Goal: Complete application form: Complete application form

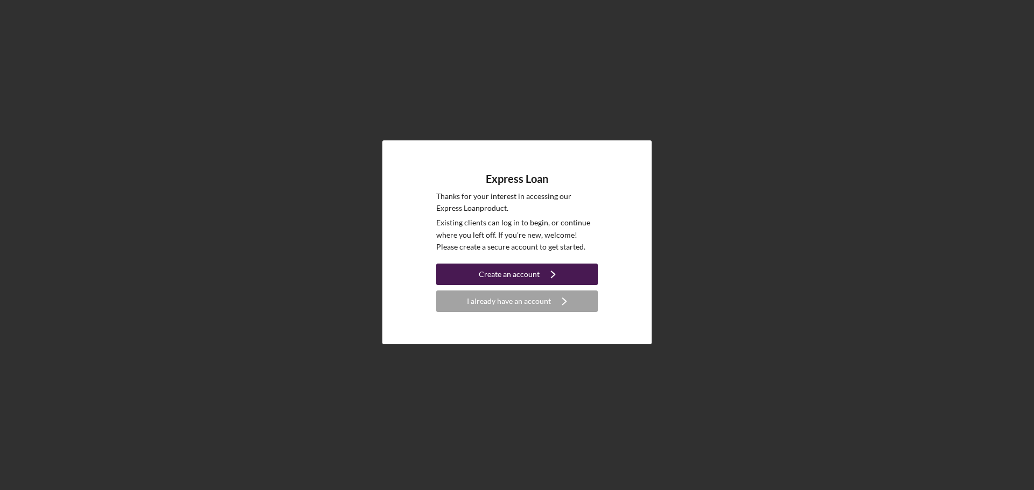
click at [537, 276] on div "Create an account" at bounding box center [509, 275] width 61 height 22
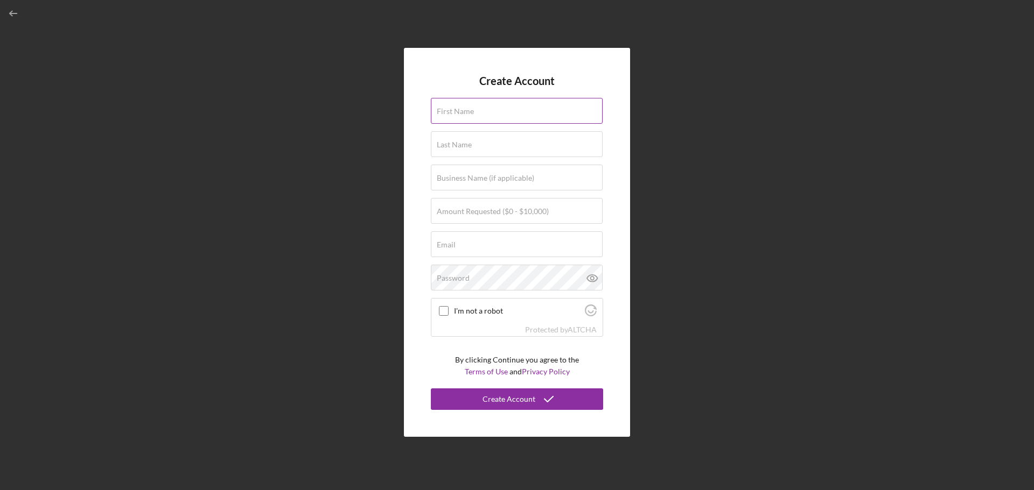
click at [463, 113] on label "First Name" at bounding box center [455, 111] width 37 height 9
click at [463, 113] on input "First Name" at bounding box center [517, 111] width 172 height 26
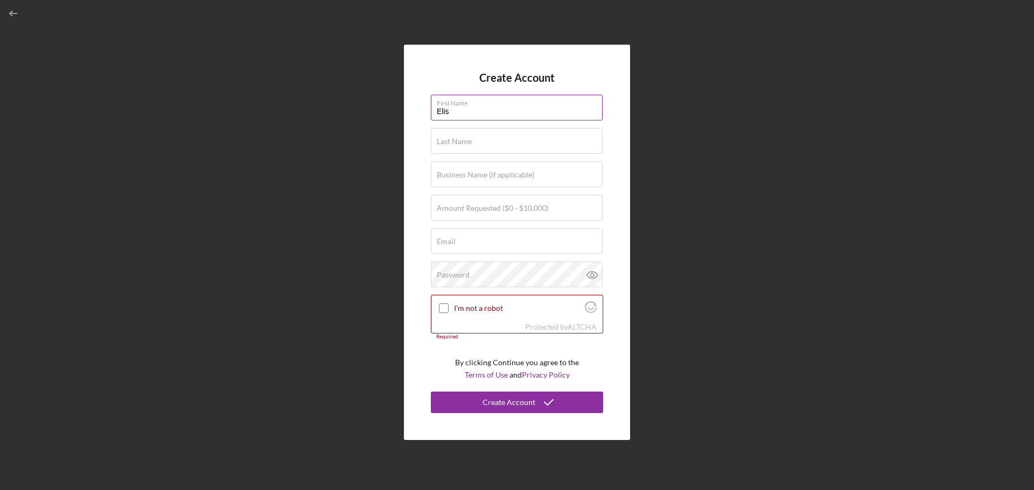
type input "[PERSON_NAME]"
type input "[PERSON_NAME] HVAC"
drag, startPoint x: 540, startPoint y: 241, endPoint x: 357, endPoint y: 230, distance: 183.9
click at [357, 230] on div "Create Account First Name [PERSON_NAME] Last Name [PERSON_NAME] Business Name (…" at bounding box center [516, 242] width 1023 height 485
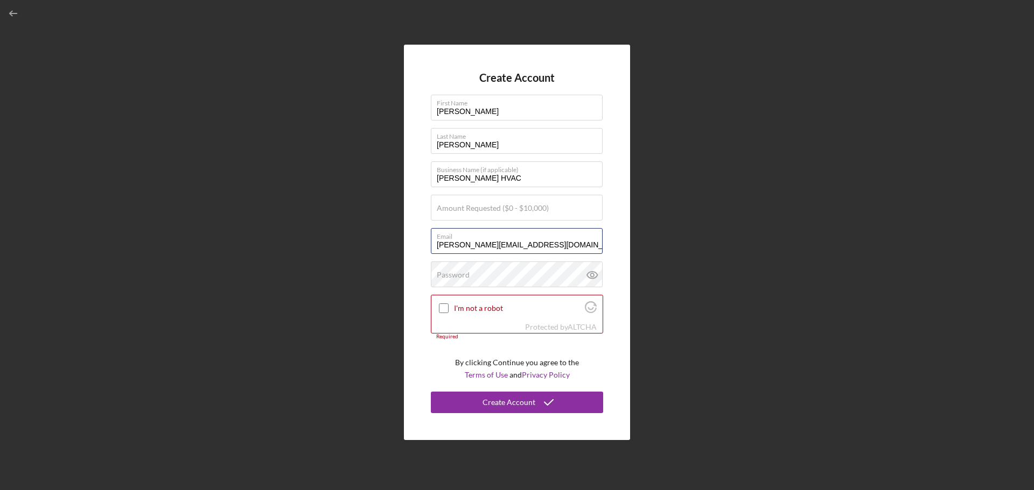
type input "[PERSON_NAME][EMAIL_ADDRESS][DOMAIN_NAME]"
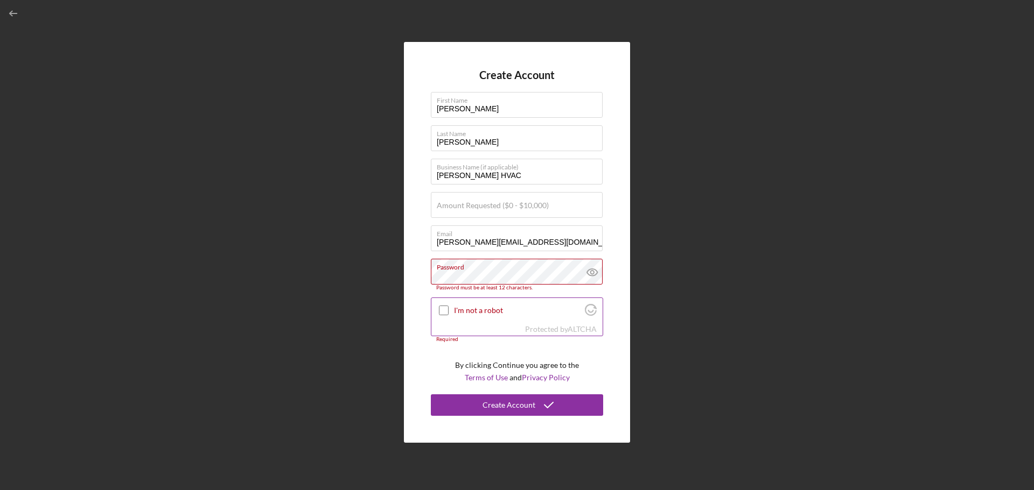
click at [444, 305] on div at bounding box center [443, 310] width 13 height 13
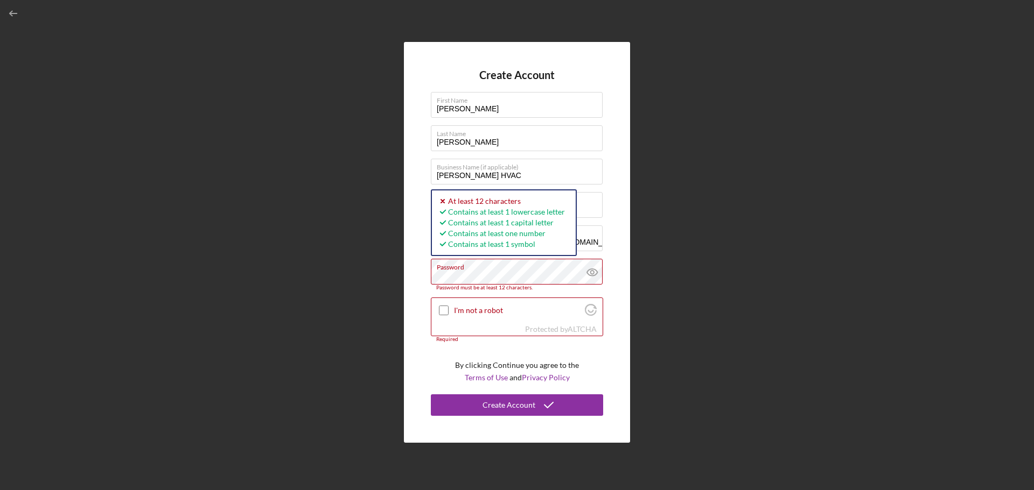
click at [385, 266] on div "Create Account First Name Elisha Last Name Harrell Business Name (if applicable…" at bounding box center [516, 242] width 1023 height 485
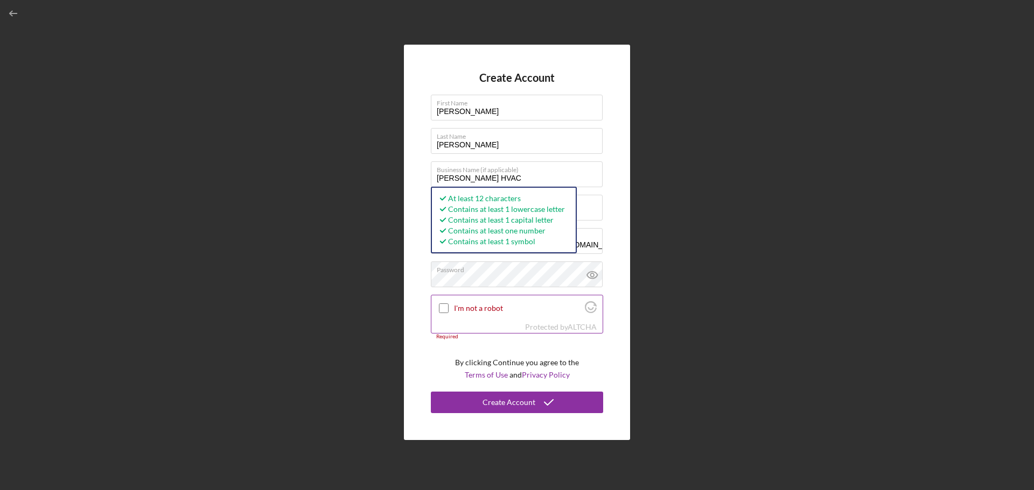
click at [445, 300] on div "I'm not a robot" at bounding box center [516, 308] width 171 height 25
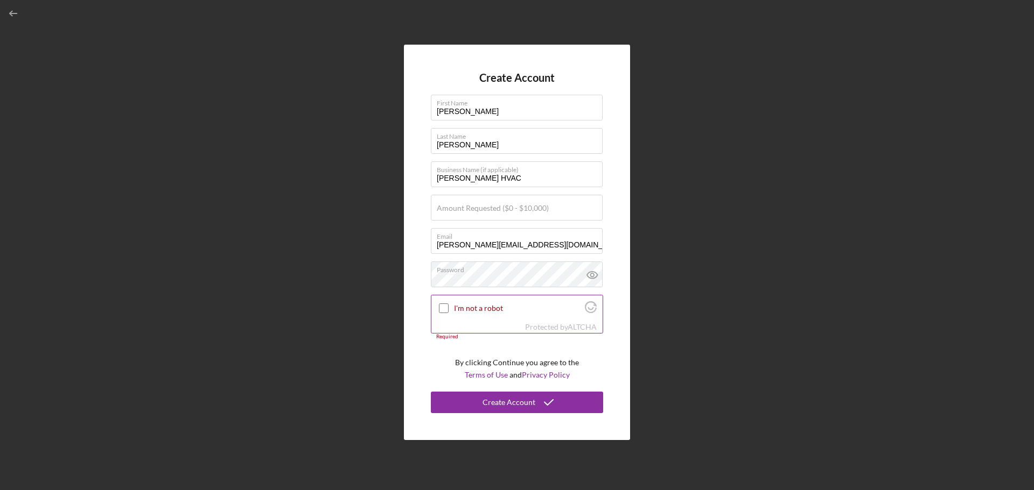
click at [446, 310] on input "I'm not a robot" at bounding box center [444, 309] width 10 height 10
checkbox input "true"
click at [482, 399] on button "Create Account" at bounding box center [517, 403] width 172 height 22
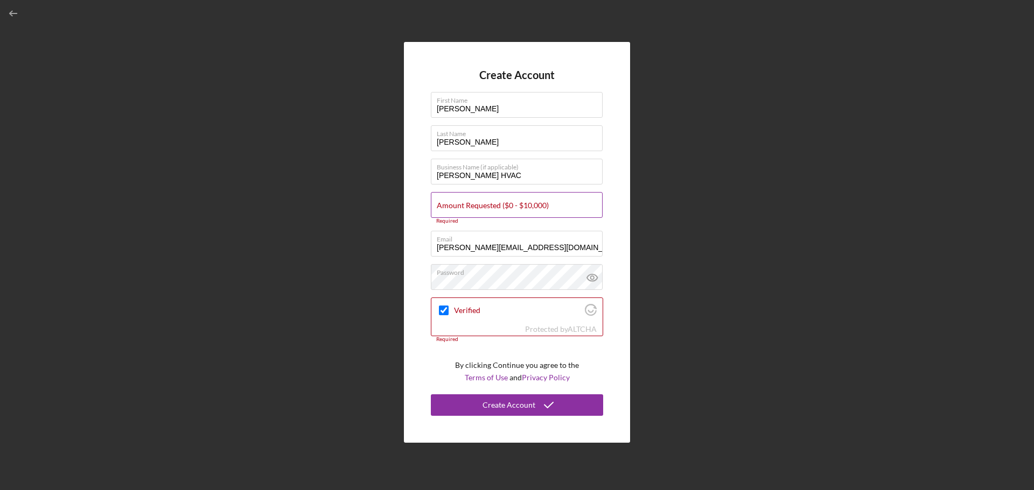
click at [463, 205] on label "Amount Requested ($0 - $10,000)" at bounding box center [493, 205] width 112 height 9
click at [463, 205] on input "Amount Requested ($0 - $10,000)" at bounding box center [517, 205] width 172 height 26
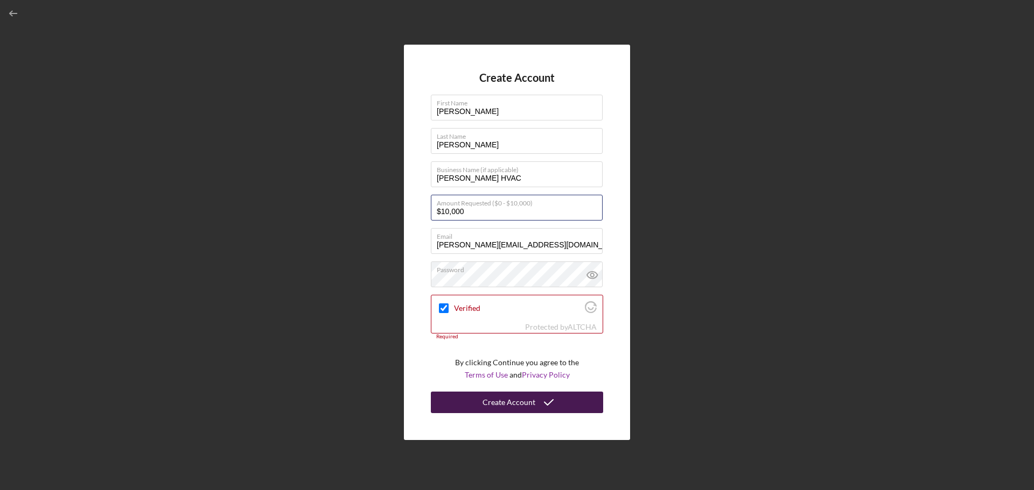
type input "$10,000"
click at [516, 400] on div "Create Account" at bounding box center [508, 403] width 53 height 22
click at [507, 403] on div "Create Account" at bounding box center [508, 403] width 53 height 22
click at [539, 406] on icon "submit" at bounding box center [548, 402] width 27 height 27
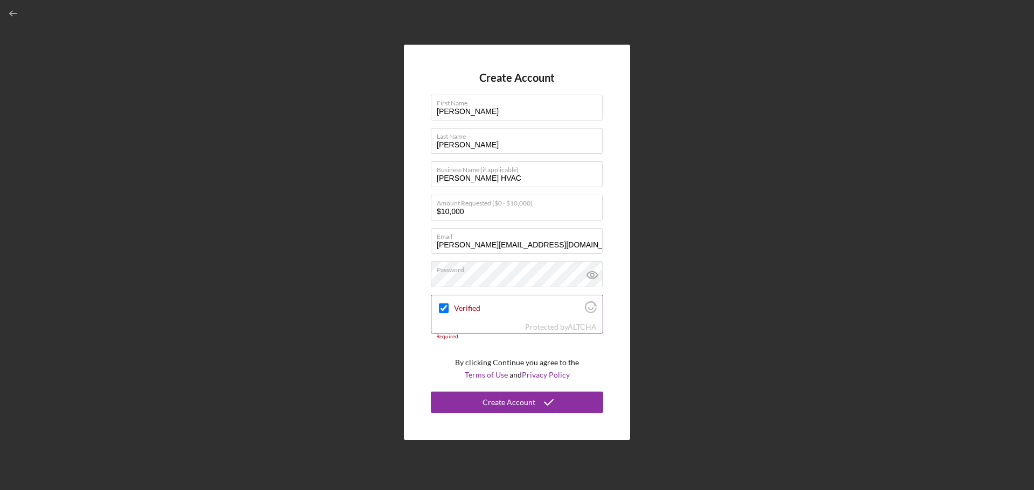
click at [442, 309] on input "Verified" at bounding box center [444, 309] width 10 height 10
checkbox input "true"
click at [448, 338] on div "Required" at bounding box center [517, 337] width 172 height 6
click at [587, 307] on icon "Visit Altcha.org" at bounding box center [591, 307] width 12 height 12
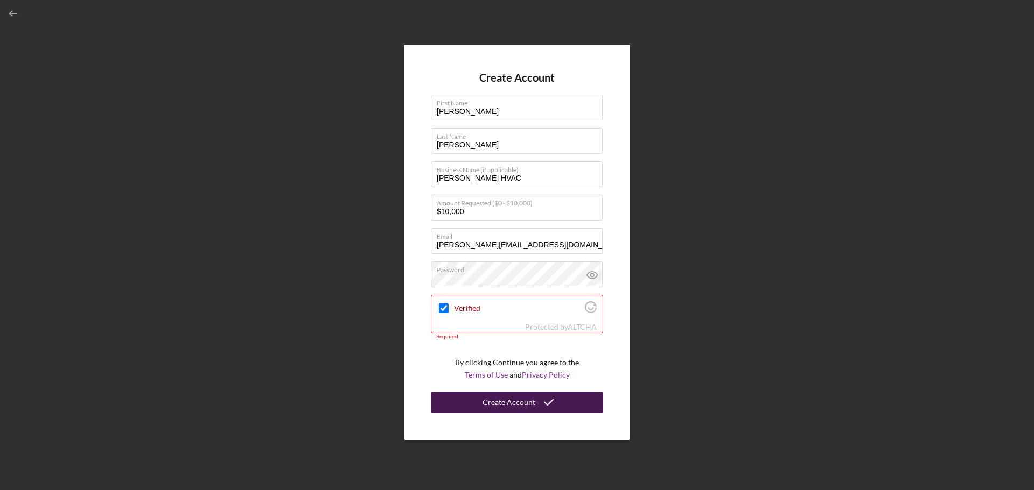
click at [531, 395] on div "Create Account" at bounding box center [508, 403] width 53 height 22
click at [479, 353] on form "Create Account First Name Elisha Last Name Harrell Business Name (if applicable…" at bounding box center [517, 243] width 172 height 342
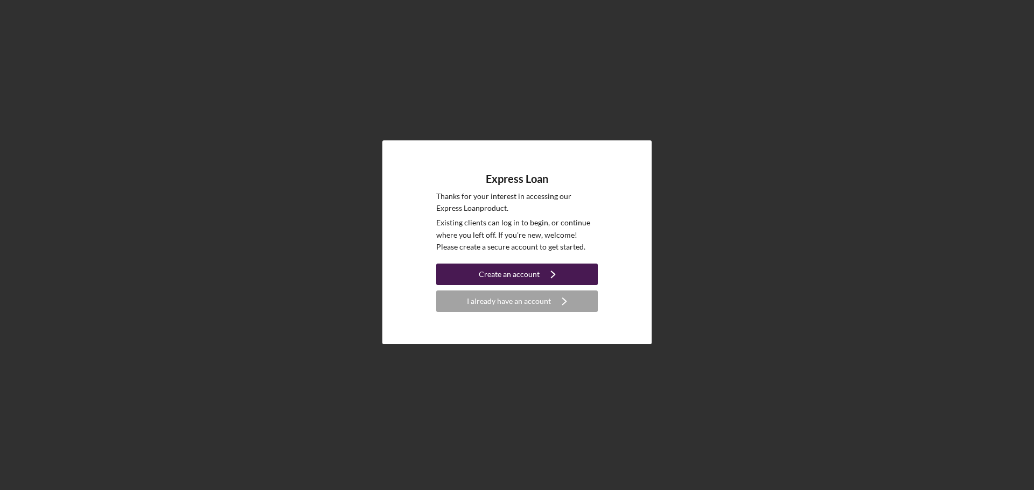
click at [540, 272] on icon "Icon/Navigate" at bounding box center [552, 274] width 27 height 27
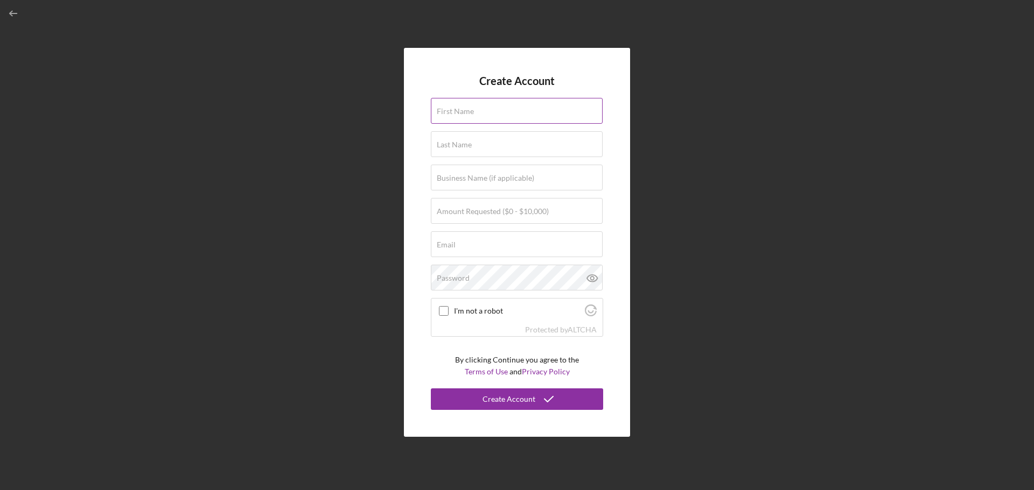
click at [491, 116] on input "First Name" at bounding box center [517, 111] width 172 height 26
type input "[PERSON_NAME]"
type input "[PERSON_NAME] HVAC"
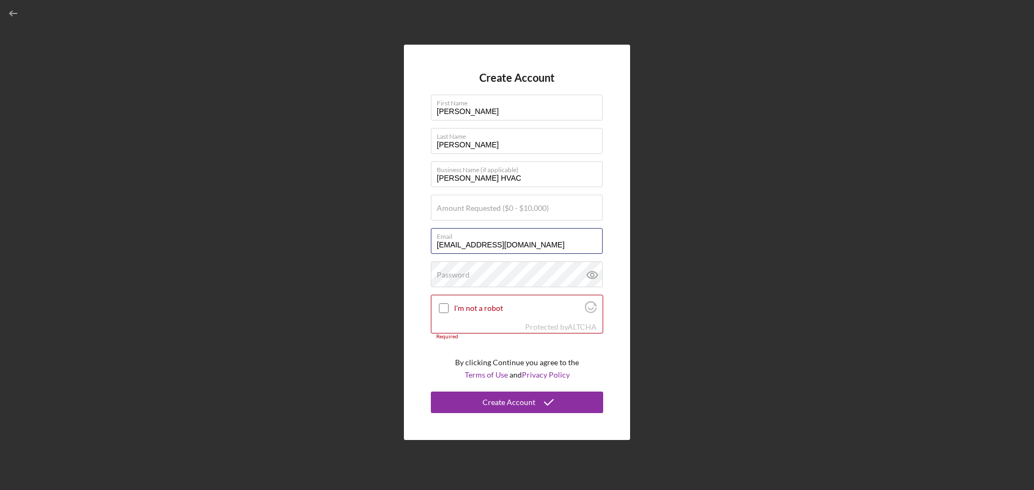
drag, startPoint x: 534, startPoint y: 247, endPoint x: 398, endPoint y: 219, distance: 139.1
click at [402, 219] on div "Create Account First Name [PERSON_NAME] Last Name [PERSON_NAME] Business Name (…" at bounding box center [516, 242] width 1023 height 485
type input "[PERSON_NAME][EMAIL_ADDRESS][DOMAIN_NAME]"
click at [502, 211] on label "Amount Requested ($0 - $10,000)" at bounding box center [493, 208] width 112 height 9
click at [502, 211] on input "Amount Requested ($0 - $10,000)" at bounding box center [517, 208] width 172 height 26
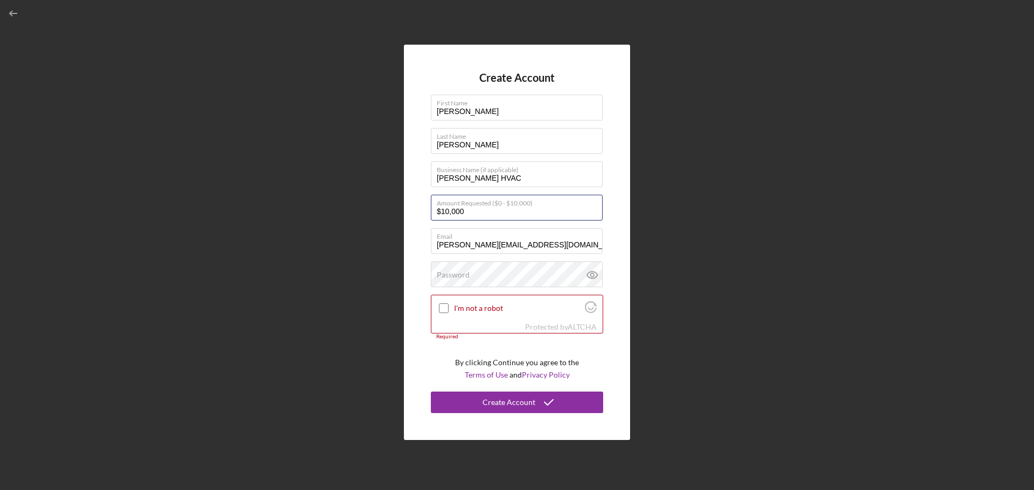
type input "$10,000"
click at [488, 268] on div "Password" at bounding box center [517, 275] width 172 height 27
click at [448, 307] on input "I'm not a robot" at bounding box center [444, 309] width 10 height 10
checkbox input "true"
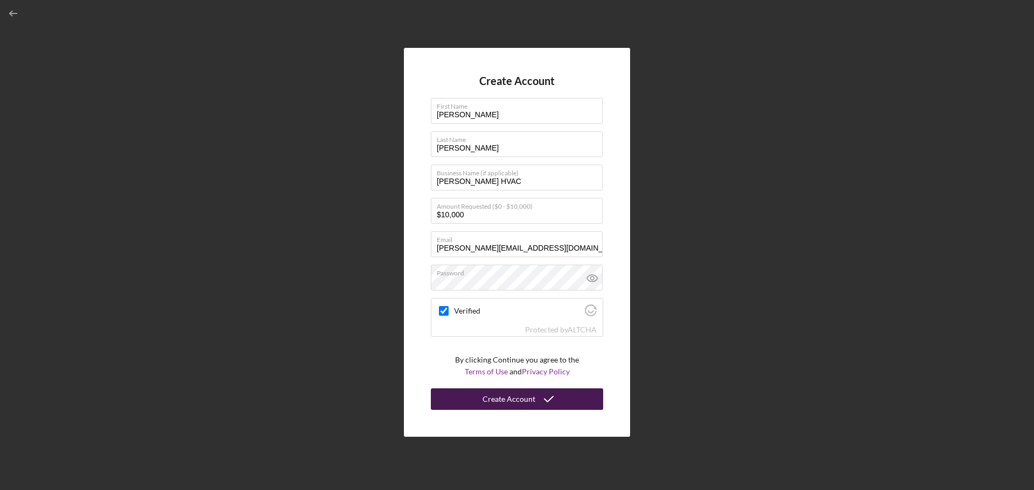
click at [530, 396] on div "Create Account" at bounding box center [508, 400] width 53 height 22
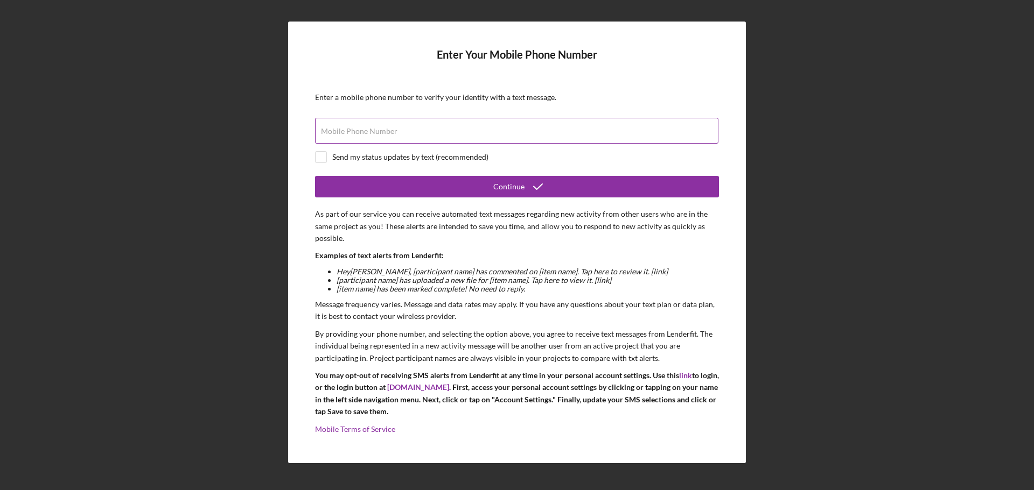
click at [385, 137] on input "Mobile Phone Number" at bounding box center [516, 131] width 403 height 26
type input "[PHONE_NUMBER]"
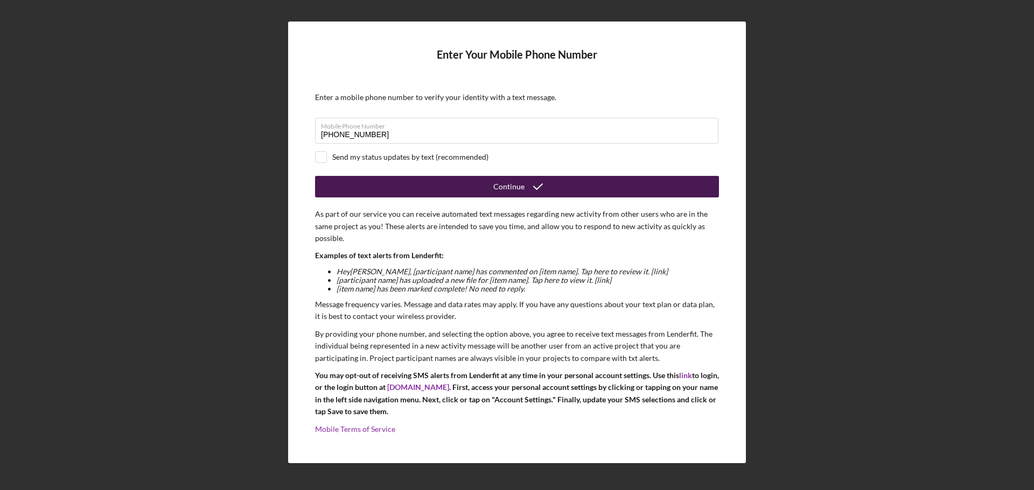
click at [366, 189] on button "Continue" at bounding box center [517, 187] width 404 height 22
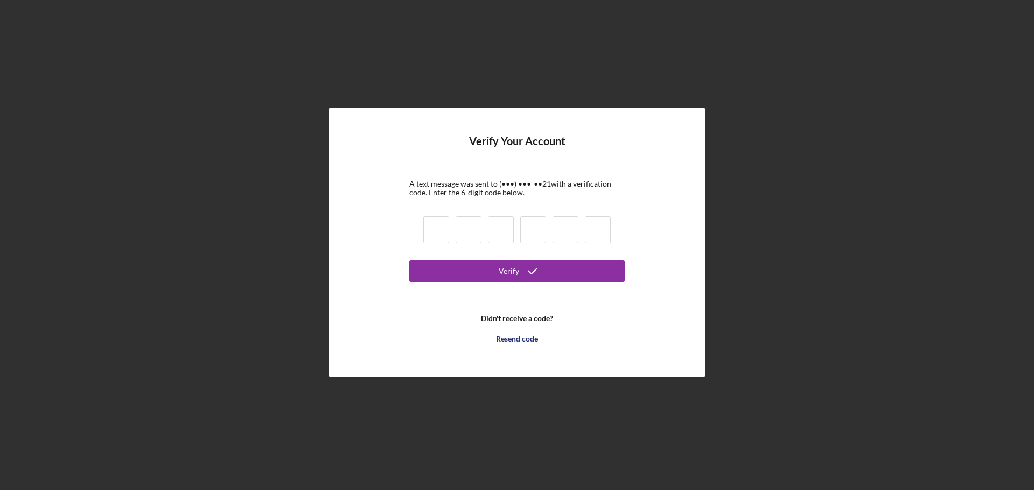
click at [435, 225] on input at bounding box center [436, 229] width 26 height 27
type input "7"
type input "9"
type input "1"
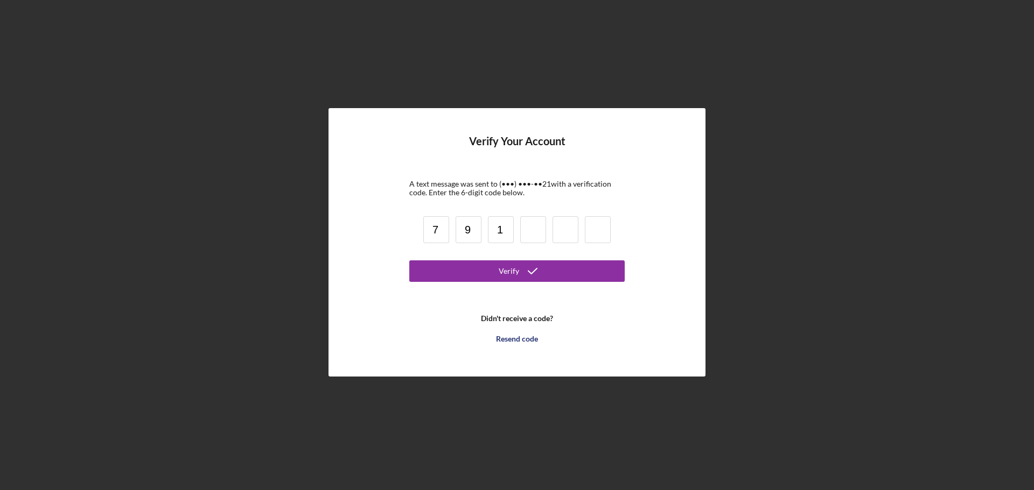
type input "1"
type input "2"
type input "6"
type input "2"
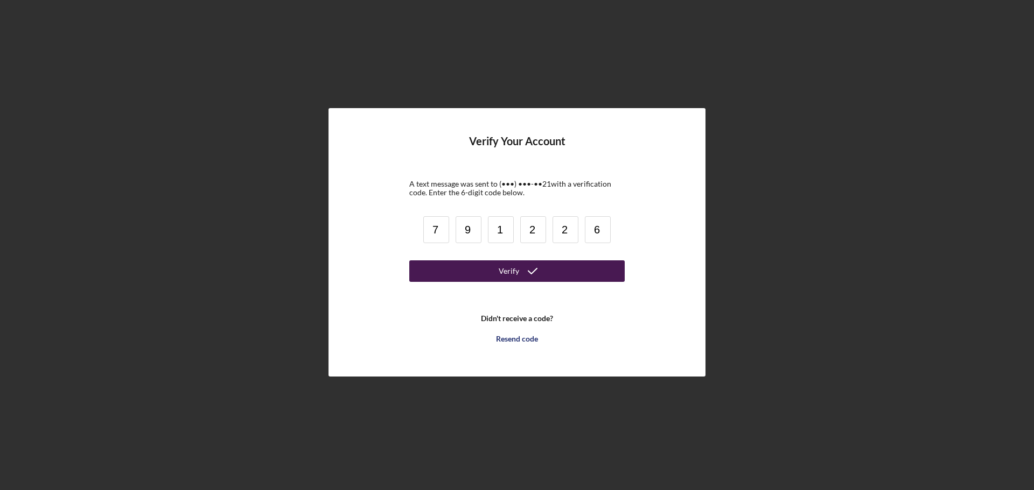
type input "6"
click at [532, 268] on icon "submit" at bounding box center [532, 271] width 27 height 27
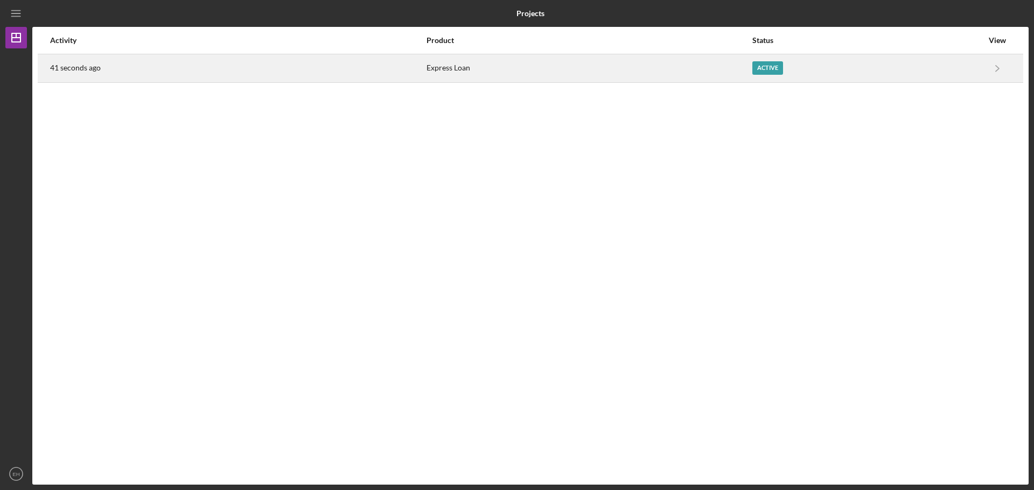
click at [523, 75] on div "Express Loan" at bounding box center [588, 68] width 325 height 27
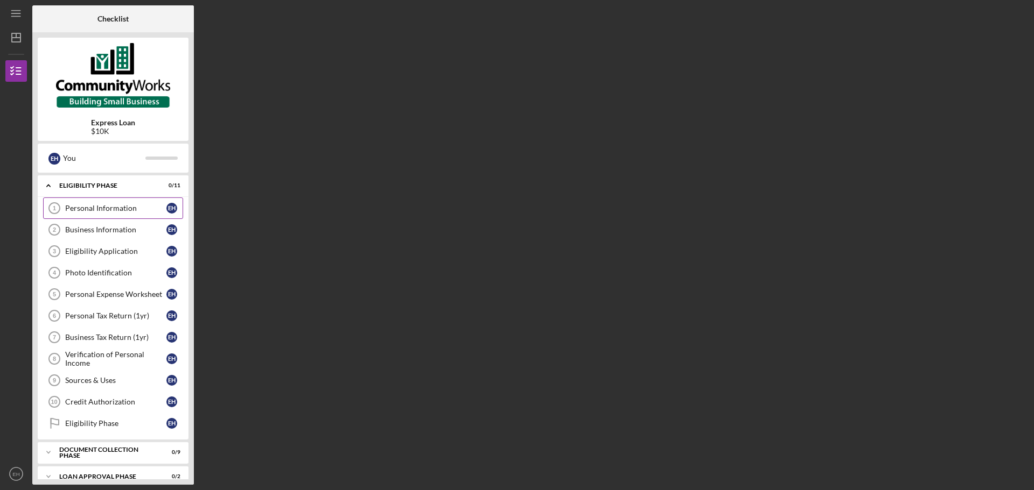
click at [146, 203] on link "Personal Information 1 Personal Information E H" at bounding box center [113, 209] width 140 height 22
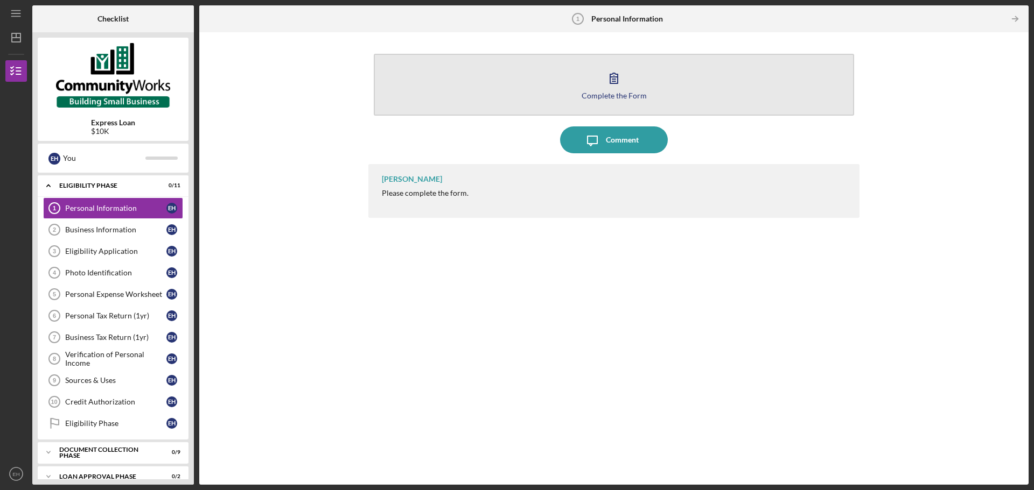
click at [614, 96] on div "Complete the Form" at bounding box center [613, 96] width 65 height 8
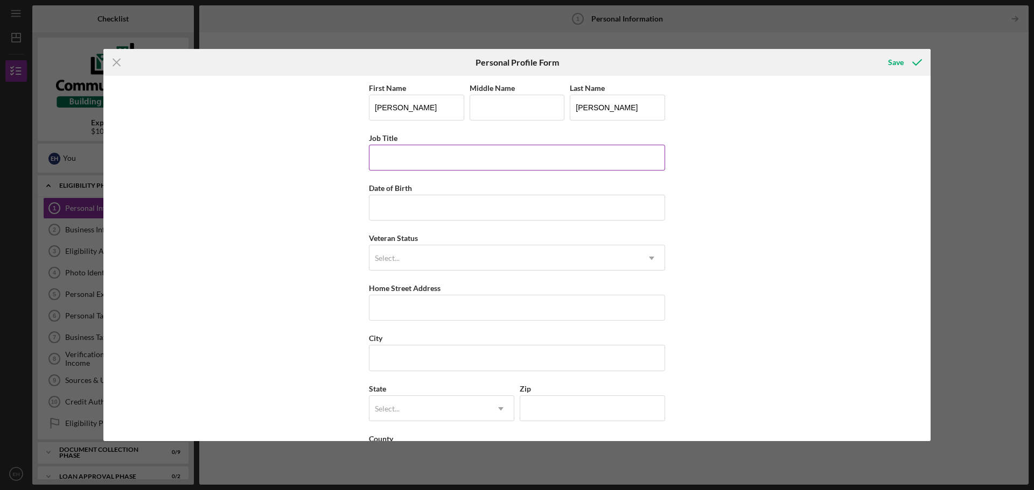
click at [473, 158] on input "Job Title" at bounding box center [517, 158] width 296 height 26
type input "Owner"
type input "[DATE]"
click at [464, 266] on div "Select..." at bounding box center [503, 258] width 269 height 25
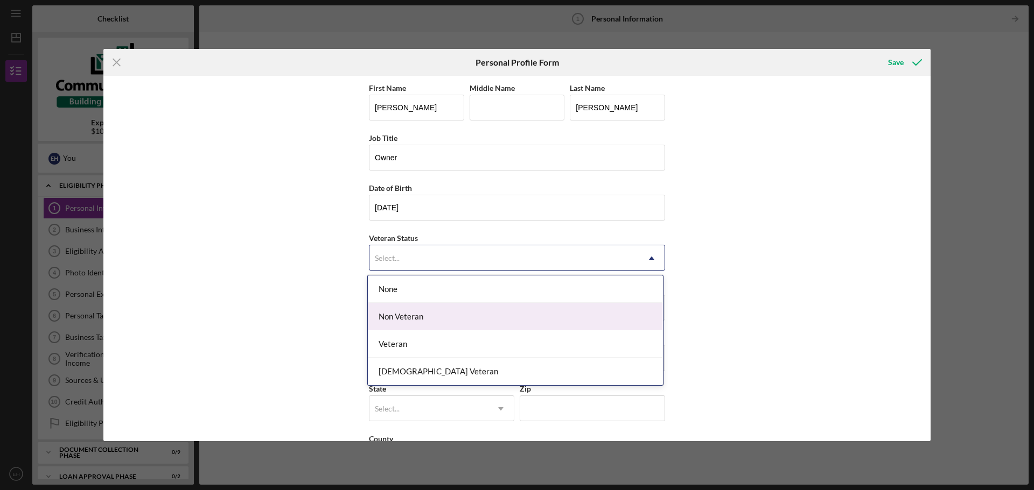
click at [463, 317] on div "Non Veteran" at bounding box center [515, 316] width 295 height 27
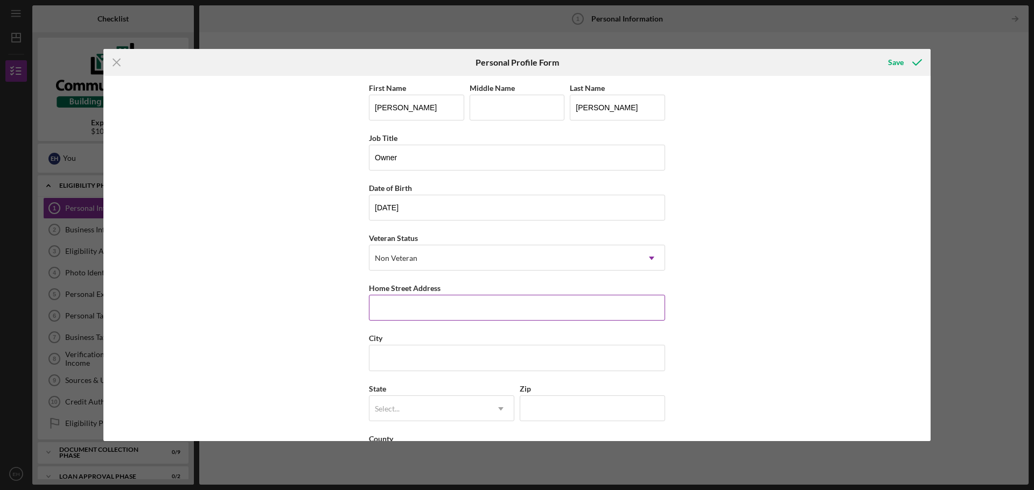
click at [461, 306] on input "Home Street Address" at bounding box center [517, 308] width 296 height 26
type input "[STREET_ADDRESS]"
type input "Greenwood"
type input "SC"
type input "29646"
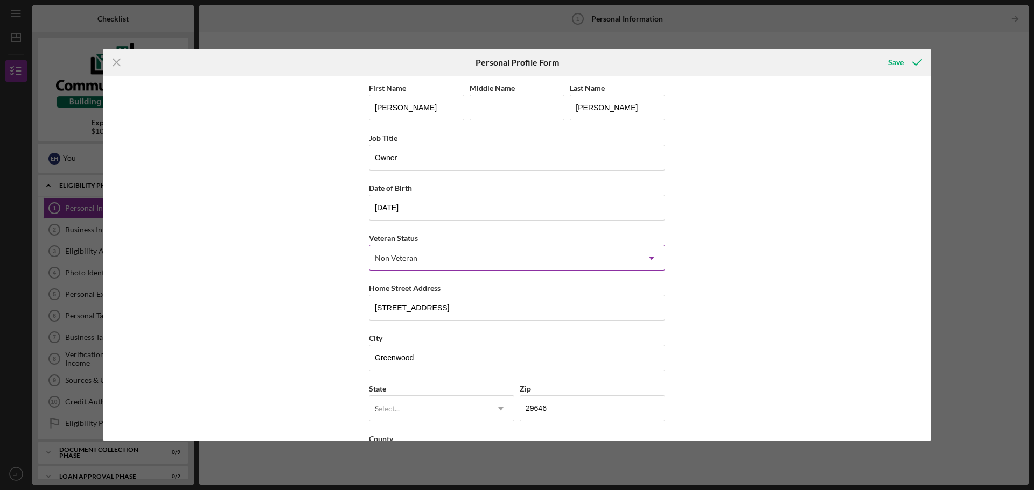
type input "[GEOGRAPHIC_DATA]"
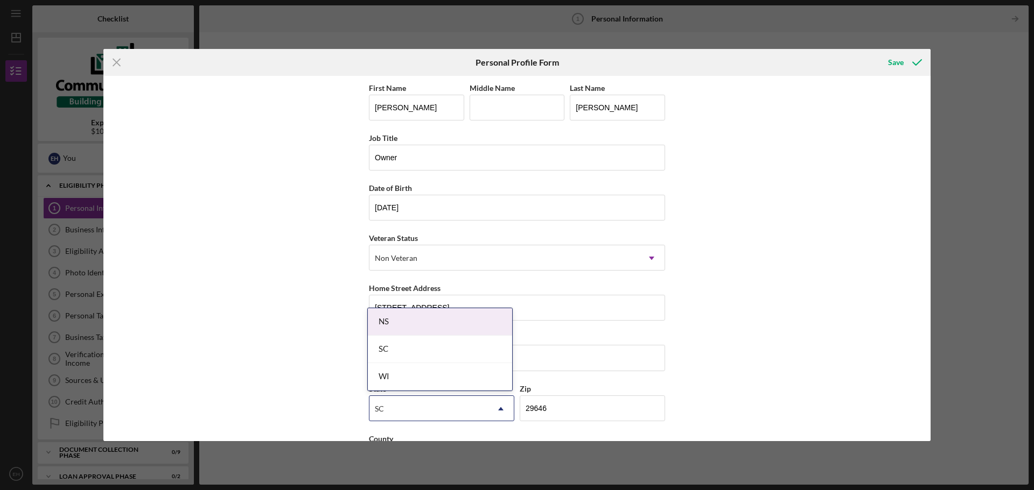
click at [458, 341] on div "SC" at bounding box center [440, 349] width 144 height 27
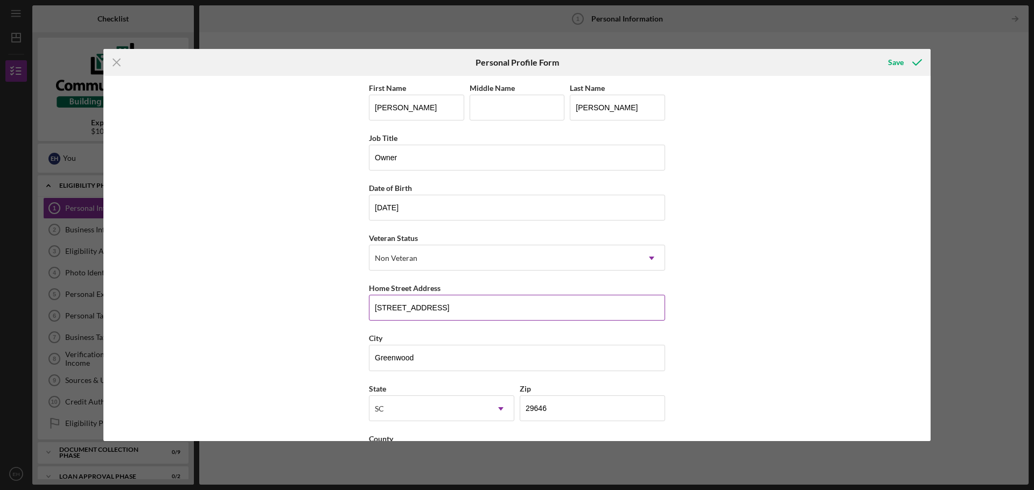
scroll to position [46, 0]
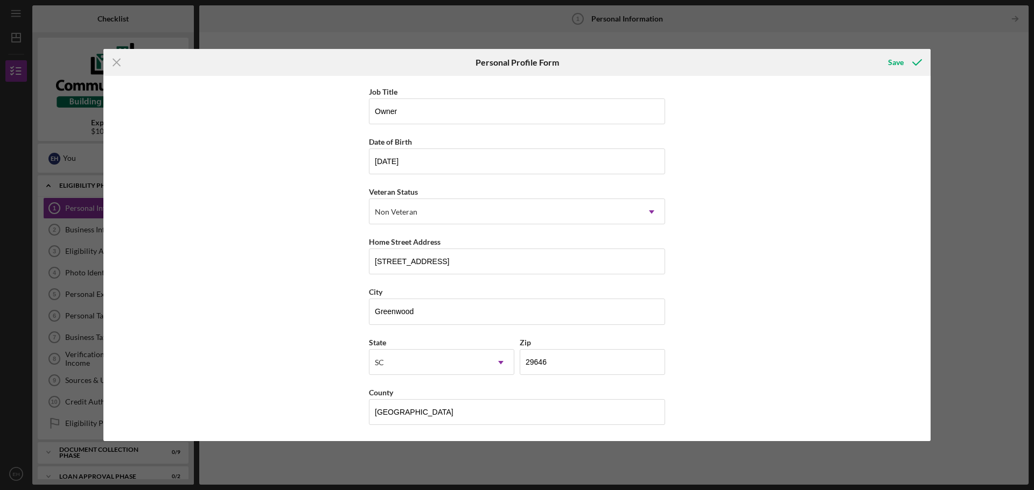
click at [712, 411] on div "First Name [PERSON_NAME] Middle Name Last Name [PERSON_NAME] Job Title Owner Da…" at bounding box center [516, 259] width 827 height 366
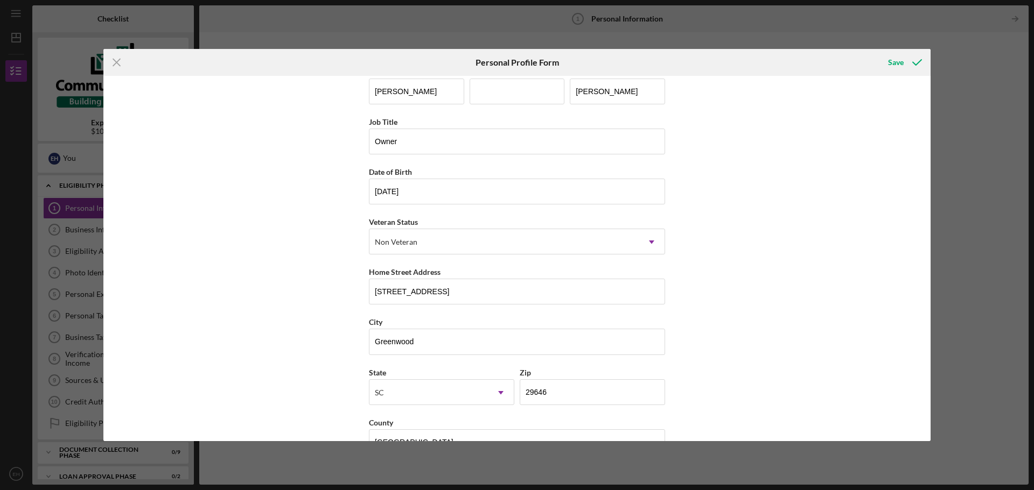
scroll to position [0, 0]
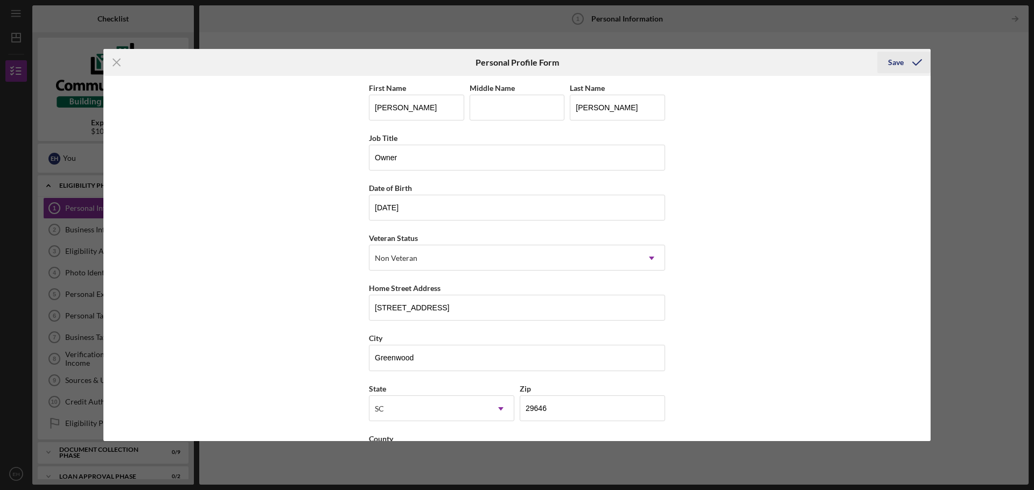
click at [890, 65] on div "Save" at bounding box center [896, 63] width 16 height 22
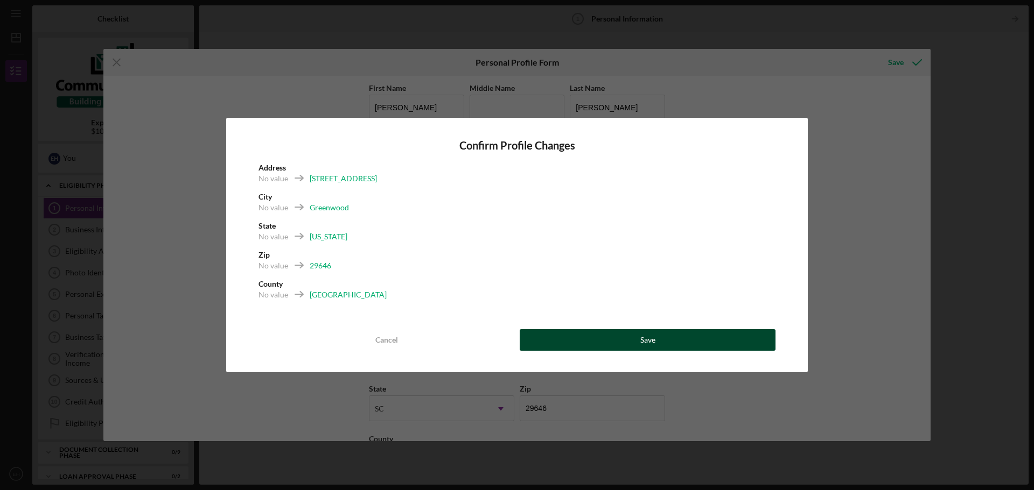
click at [575, 350] on button "Save" at bounding box center [647, 340] width 256 height 22
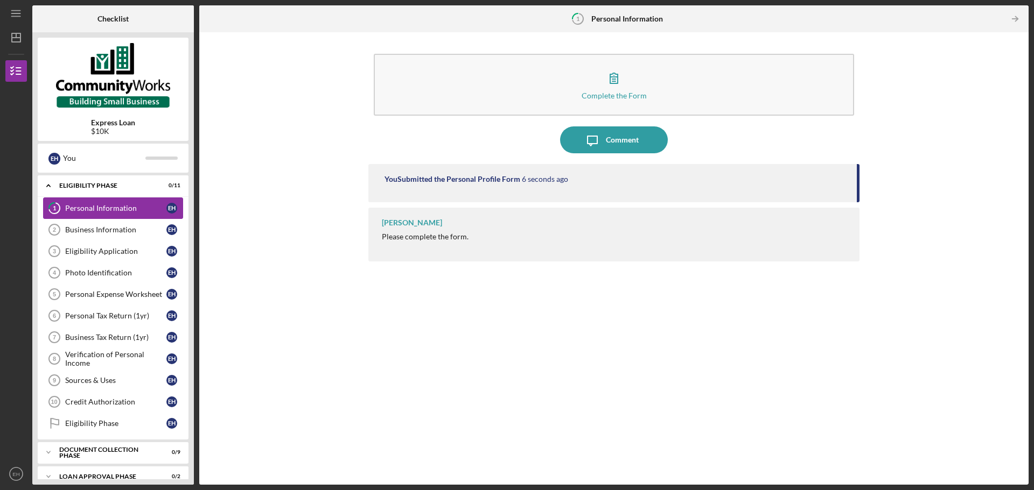
click at [100, 212] on div "Personal Information" at bounding box center [115, 208] width 101 height 9
click at [127, 200] on link "1 Personal Information E H" at bounding box center [113, 209] width 140 height 22
click at [408, 227] on div "[PERSON_NAME]" at bounding box center [412, 223] width 60 height 9
click at [432, 241] on div "Please complete the form." at bounding box center [425, 237] width 87 height 9
click at [642, 174] on div "You Submitted the Personal Profile Form 21 seconds ago" at bounding box center [613, 183] width 491 height 38
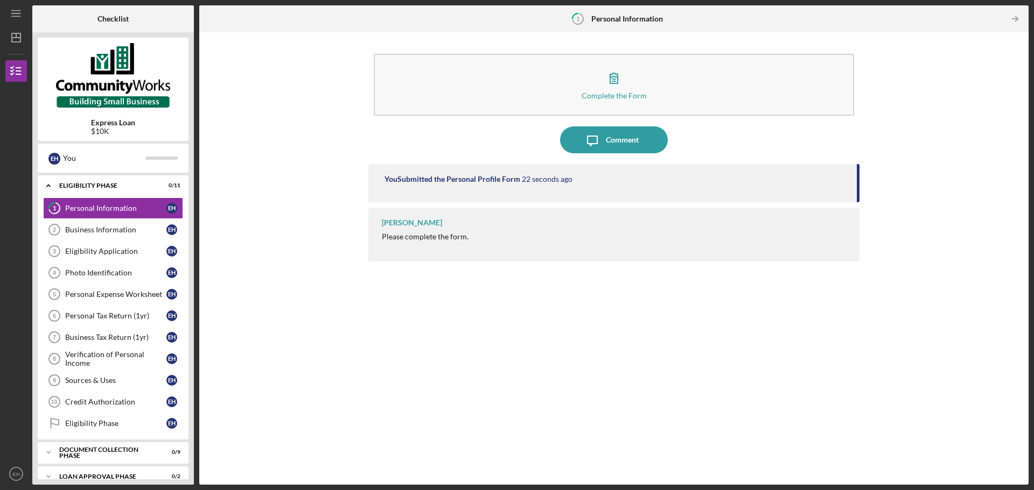
click at [463, 179] on div "You Submitted the Personal Profile Form" at bounding box center [452, 179] width 136 height 9
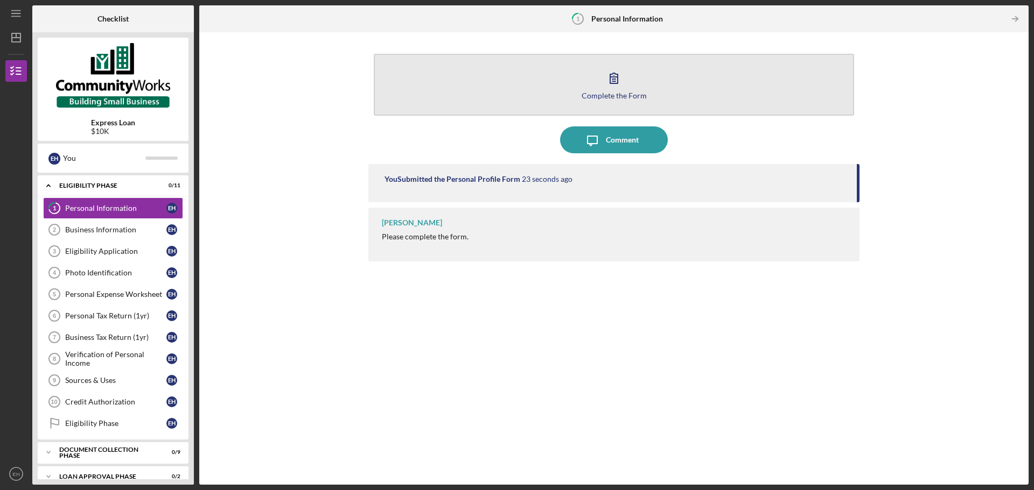
click at [588, 103] on button "Complete the Form Form" at bounding box center [614, 85] width 480 height 62
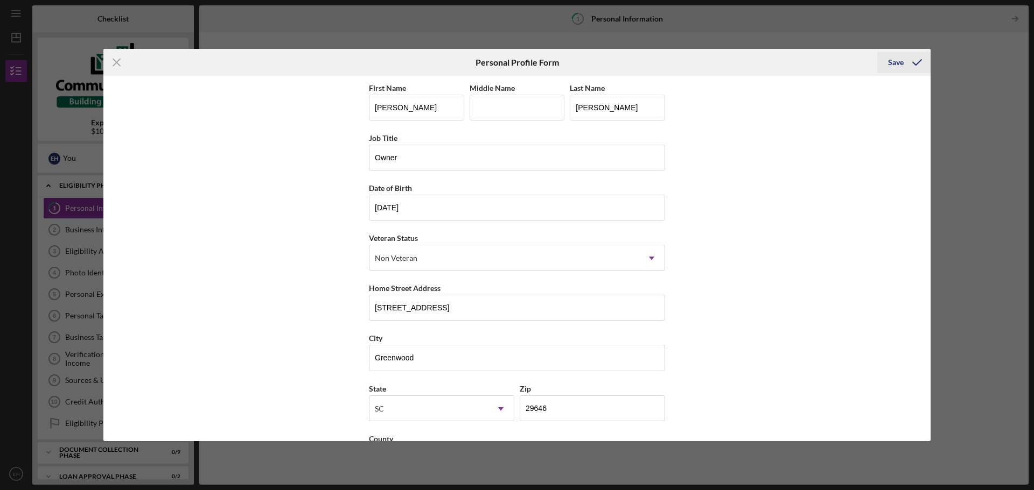
click at [914, 60] on icon "submit" at bounding box center [916, 62] width 27 height 27
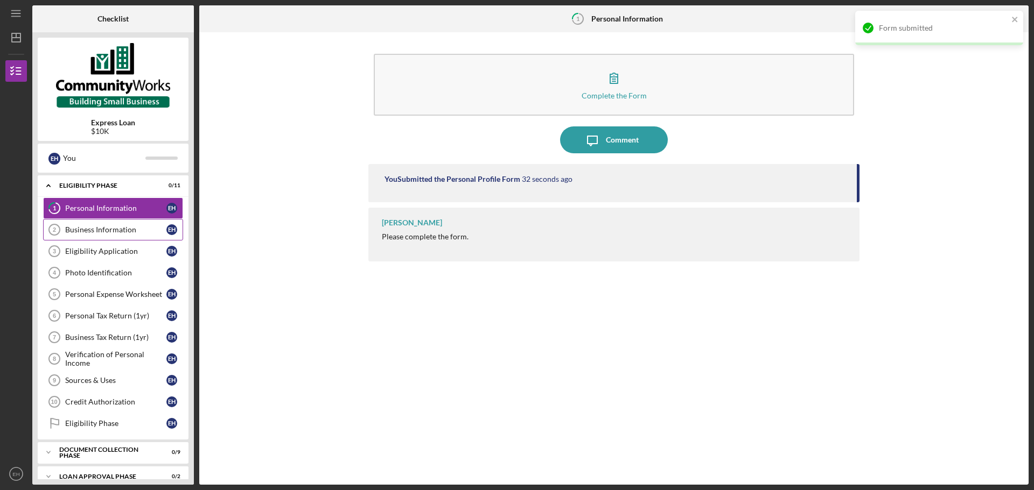
click at [111, 231] on div "Business Information" at bounding box center [115, 230] width 101 height 9
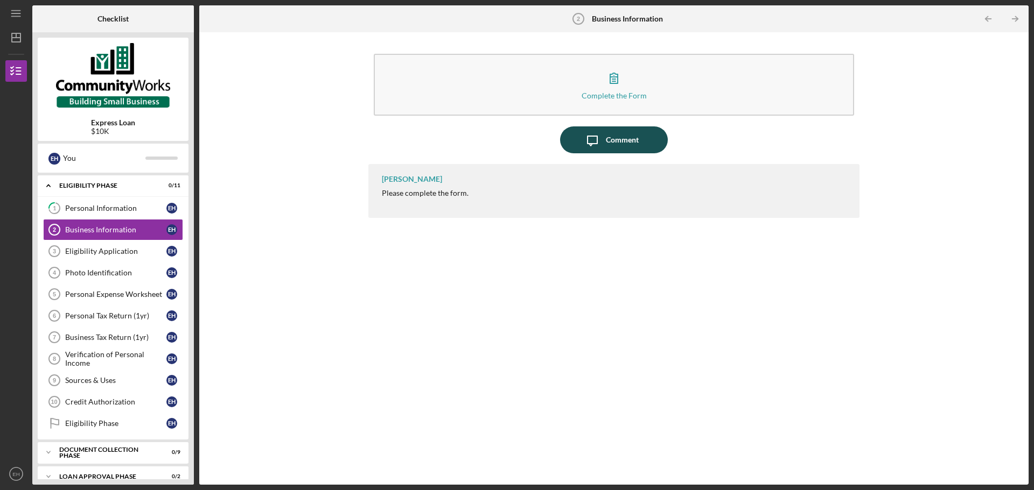
click at [615, 140] on div "Comment" at bounding box center [622, 140] width 33 height 27
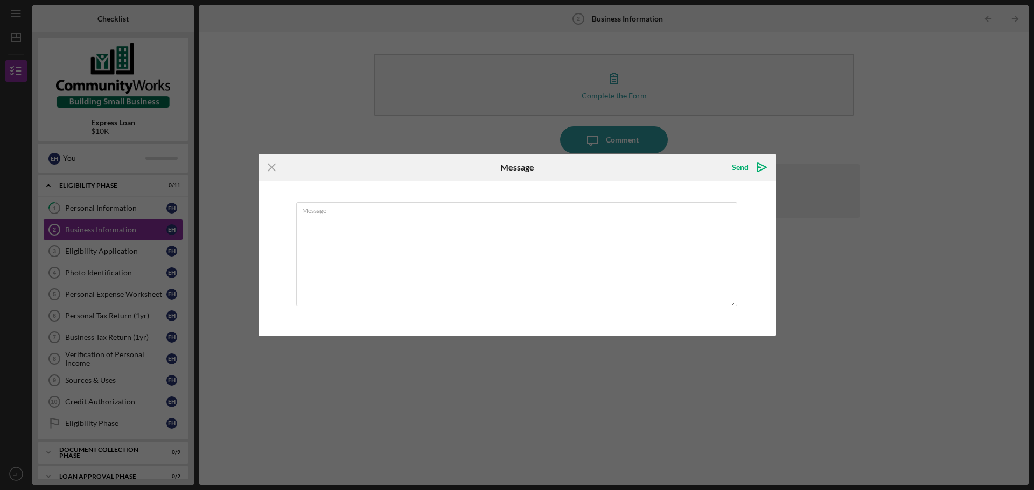
click at [395, 106] on div "Icon/Menu Close Message Send Icon/icon-invite-send Message Cancel Send Icon/ico…" at bounding box center [517, 245] width 1034 height 490
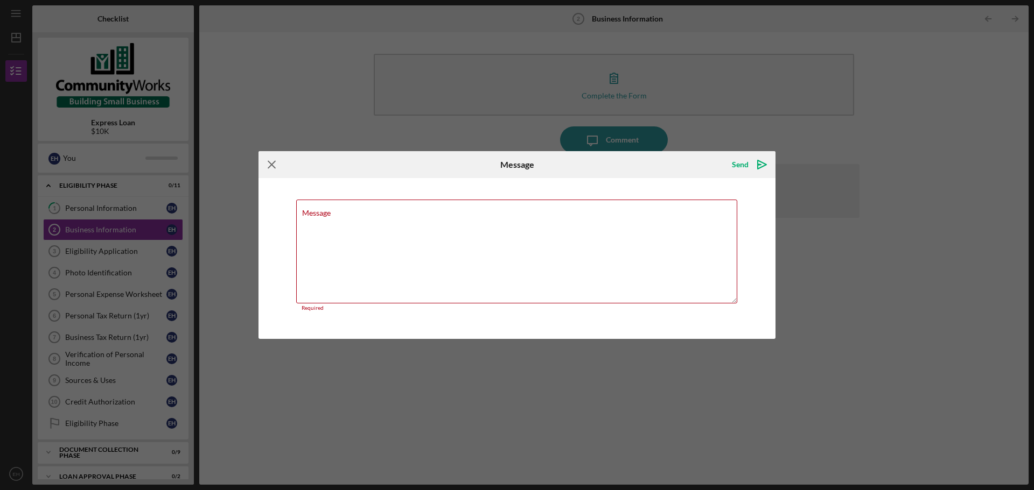
click at [272, 163] on icon "Icon/Menu Close" at bounding box center [271, 164] width 27 height 27
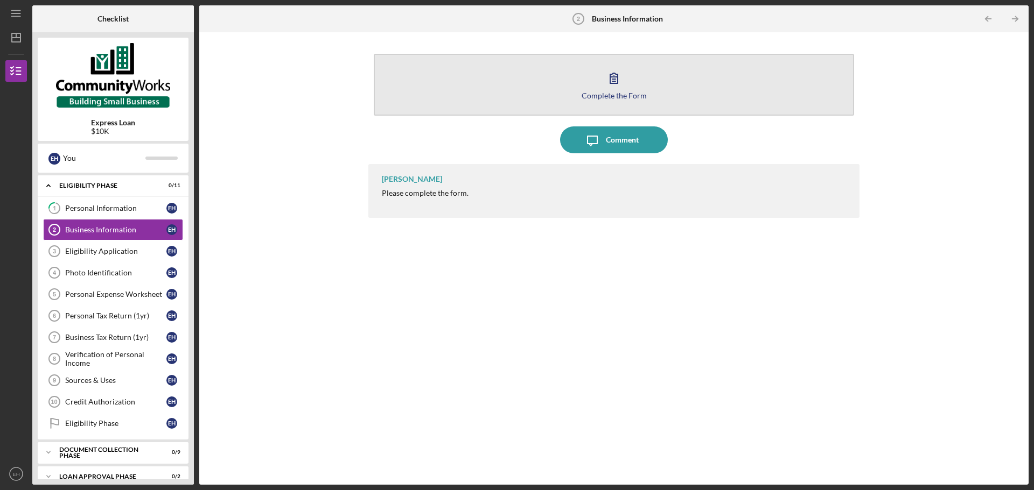
click at [534, 100] on button "Complete the Form Form" at bounding box center [614, 85] width 480 height 62
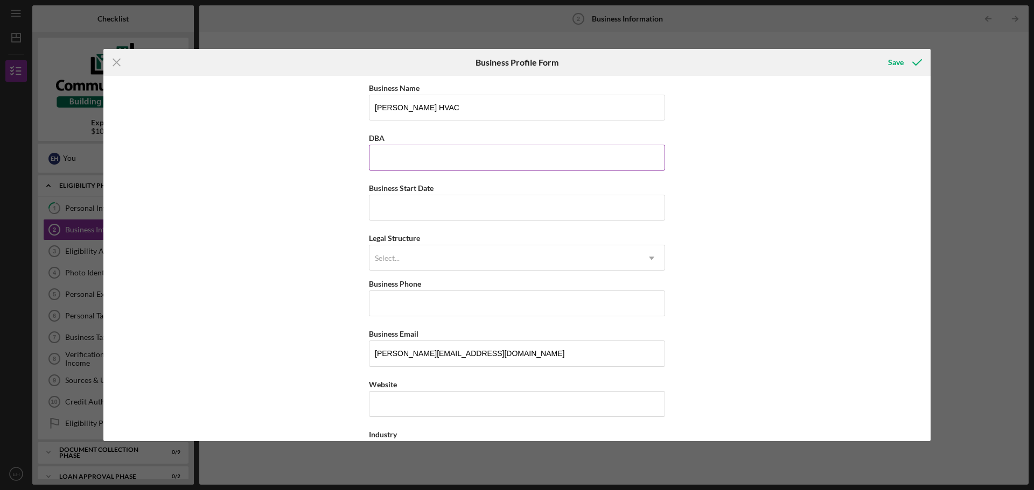
click at [470, 157] on input "DBA" at bounding box center [517, 158] width 296 height 26
click at [384, 205] on input "Business Start Date" at bounding box center [517, 208] width 296 height 26
type input "[DATE]"
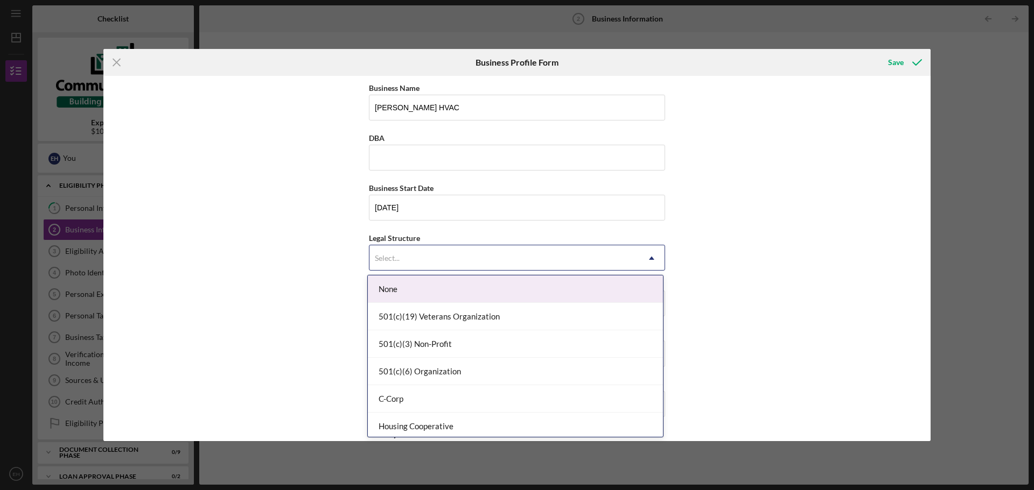
click at [412, 245] on div "Select... Icon/Dropdown Arrow" at bounding box center [517, 258] width 296 height 26
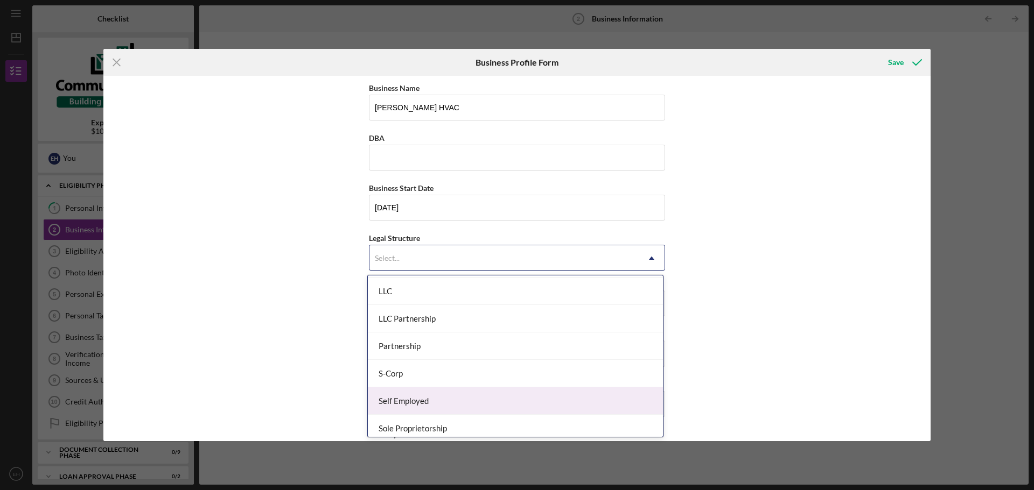
scroll to position [143, 0]
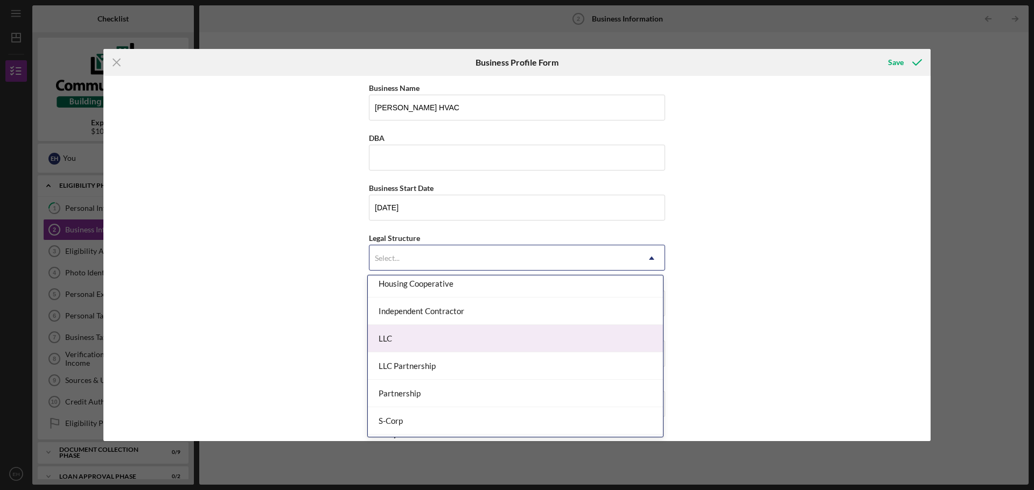
click at [432, 342] on div "LLC" at bounding box center [515, 338] width 295 height 27
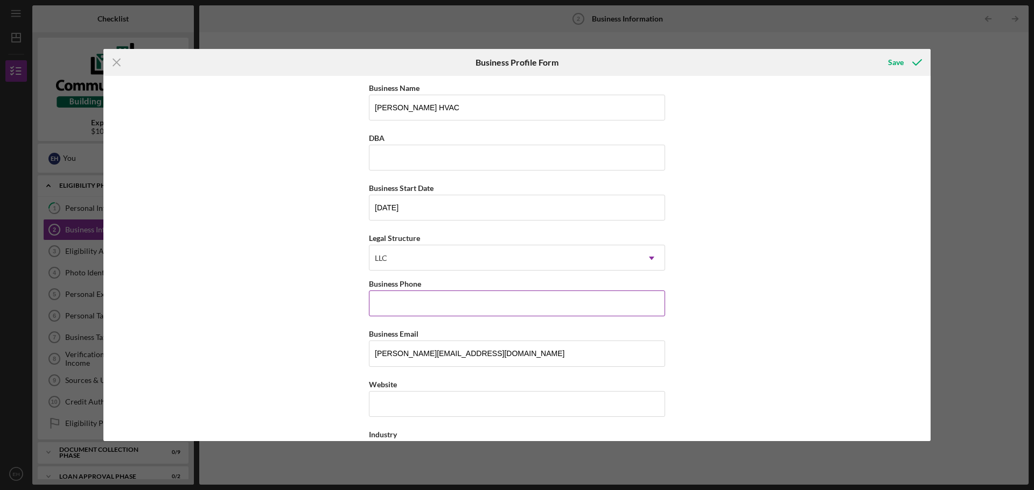
click at [417, 305] on input "Business Phone" at bounding box center [517, 304] width 296 height 26
type input "[PHONE_NUMBER]"
type input "[PERSON_NAME] HVAC"
type input "[STREET_ADDRESS]"
type input "Greenwood"
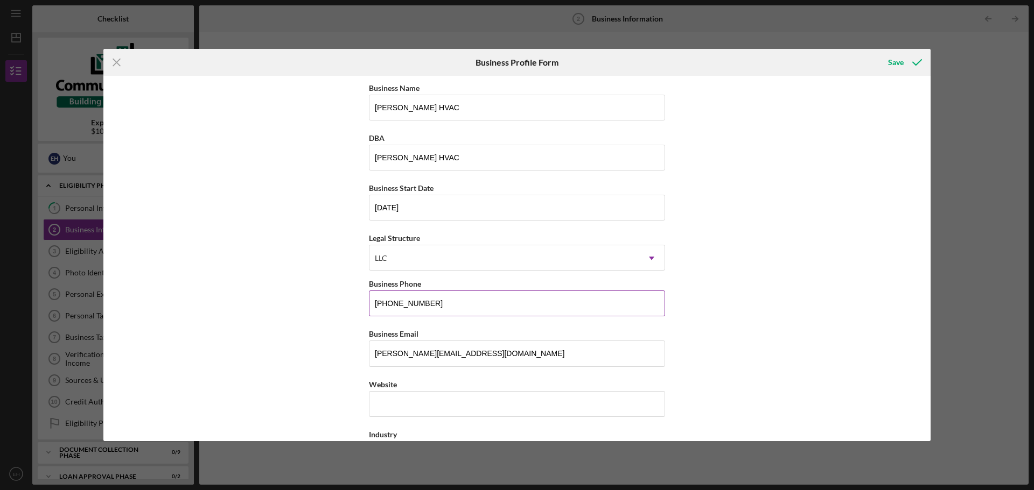
type input "SC"
type input "29646"
type input "SC"
type input "[PHONE_NUMBER]"
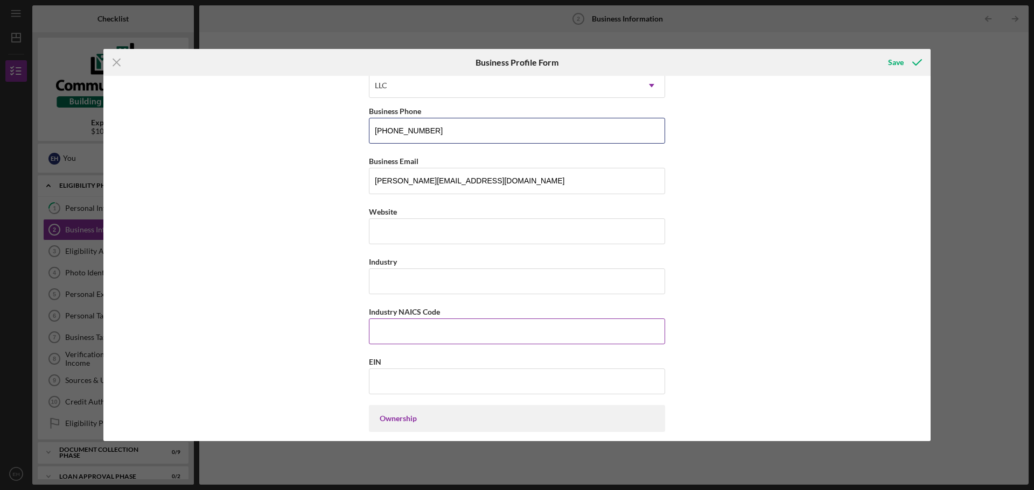
scroll to position [215, 0]
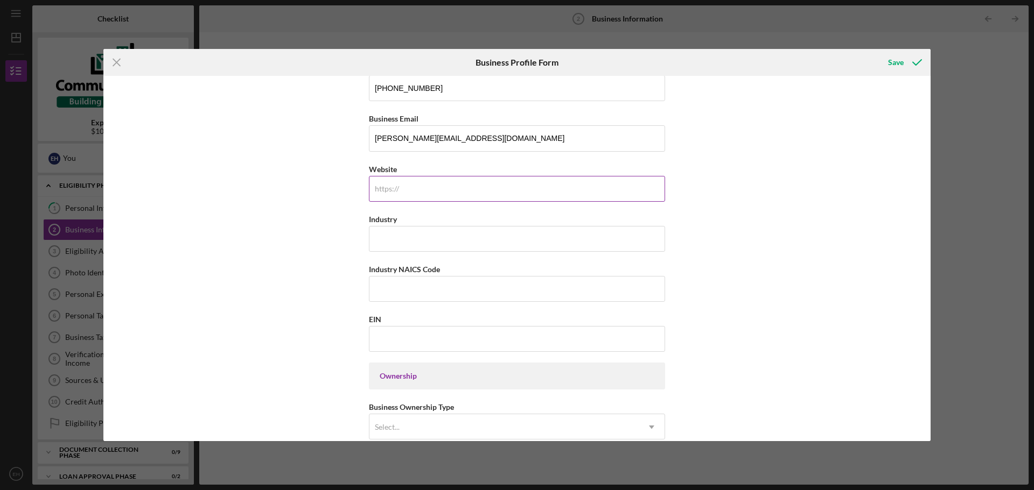
click at [403, 179] on input "Website" at bounding box center [517, 189] width 296 height 26
type input "[DOMAIN_NAME]"
click at [433, 234] on input "Industry" at bounding box center [517, 239] width 296 height 26
type input "Heating and Cooling residential and light commercial"
click at [428, 292] on input "Industry NAICS Code" at bounding box center [517, 289] width 296 height 26
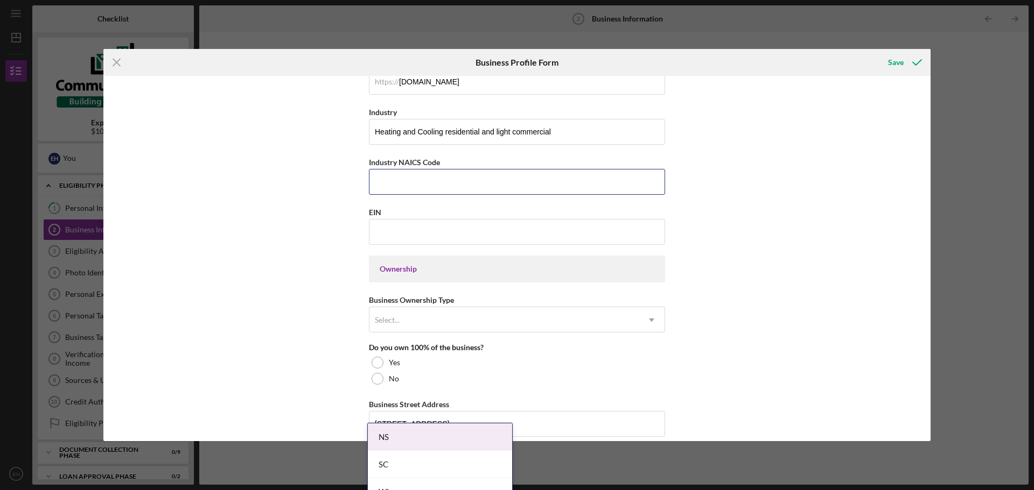
scroll to position [323, 0]
type input "238220"
click at [417, 236] on input "EIN" at bounding box center [517, 232] width 296 height 26
type input "[US_EMPLOYER_IDENTIFICATION_NUMBER]"
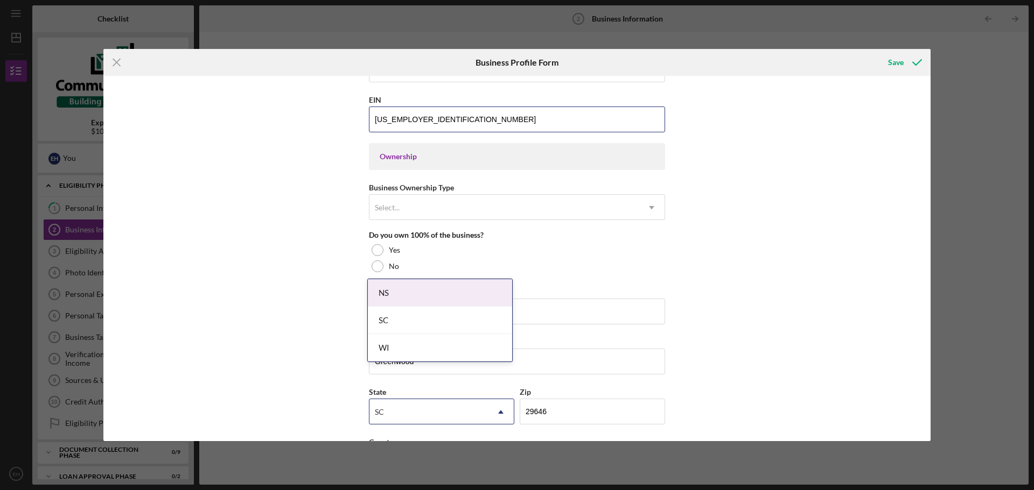
scroll to position [431, 0]
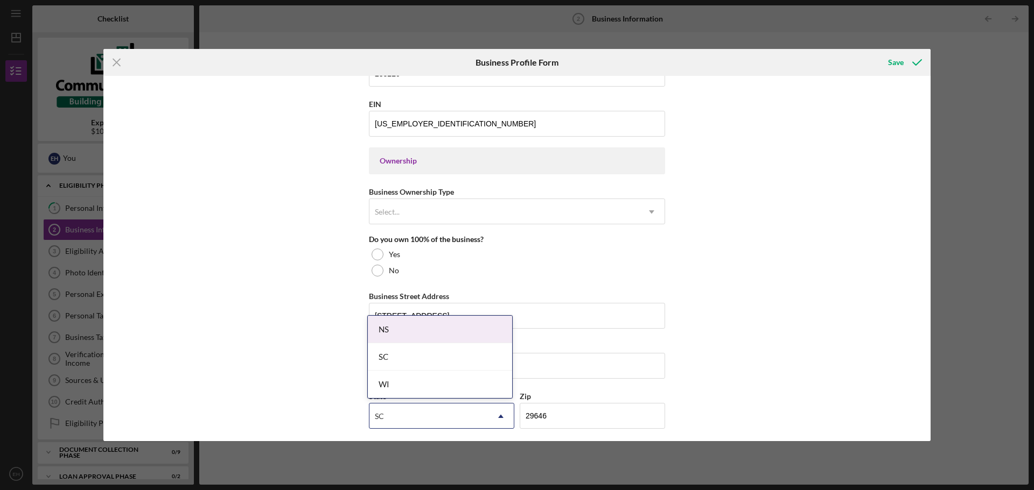
click at [429, 158] on div "Ownership" at bounding box center [517, 161] width 275 height 9
click at [424, 209] on div "Select..." at bounding box center [503, 212] width 269 height 25
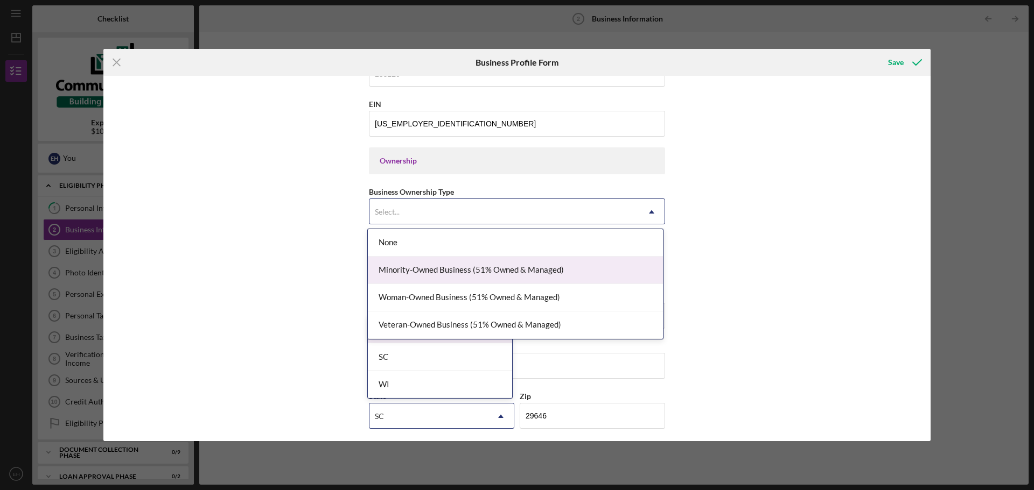
click at [405, 268] on div "Minority-Owned Business (51% Owned & Managed)" at bounding box center [515, 270] width 295 height 27
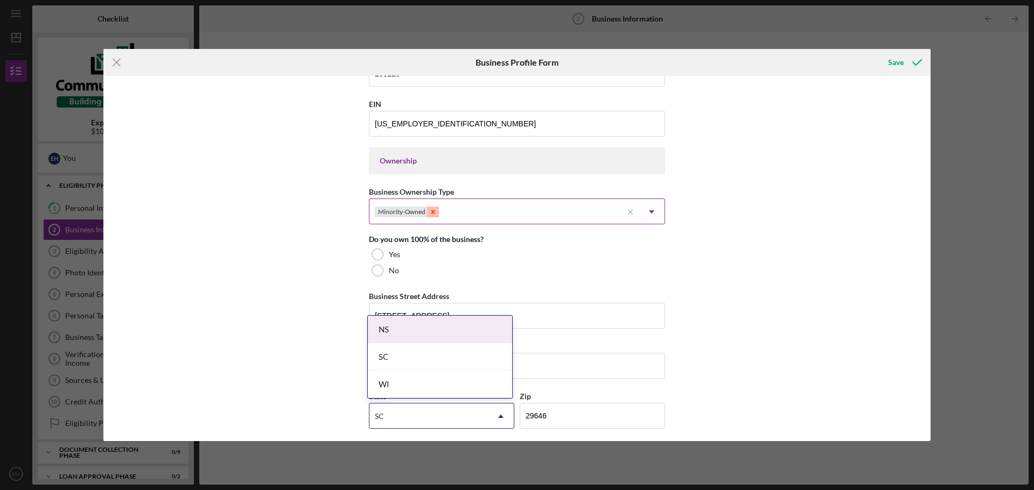
click at [432, 212] on icon "Remove Minority-Owned" at bounding box center [433, 212] width 8 height 8
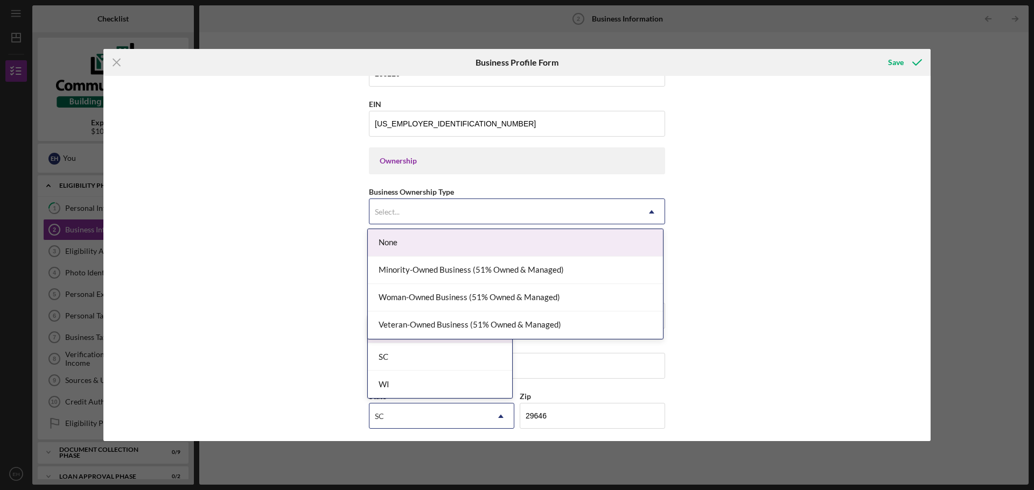
click at [462, 215] on div "Select..." at bounding box center [503, 212] width 269 height 25
click at [441, 246] on div "None" at bounding box center [515, 242] width 295 height 27
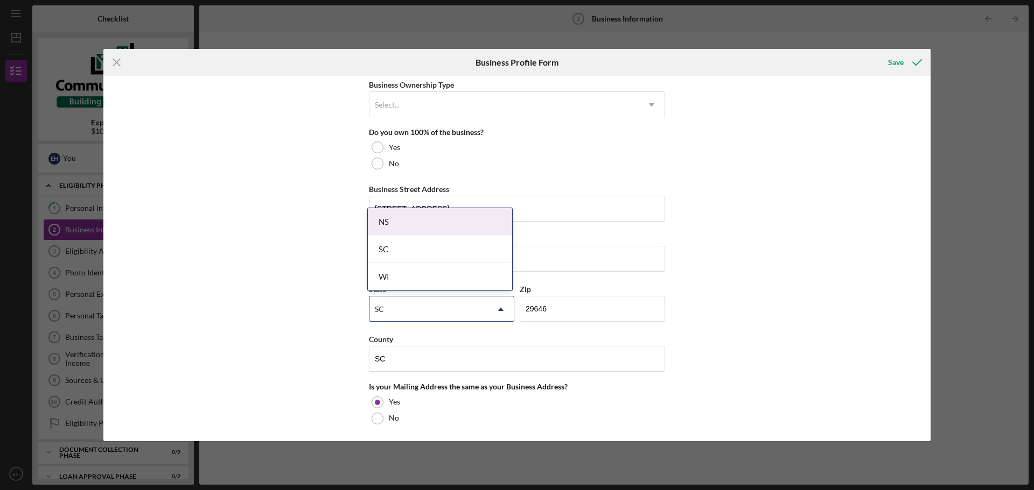
scroll to position [538, 0]
click at [378, 148] on div at bounding box center [377, 147] width 12 height 12
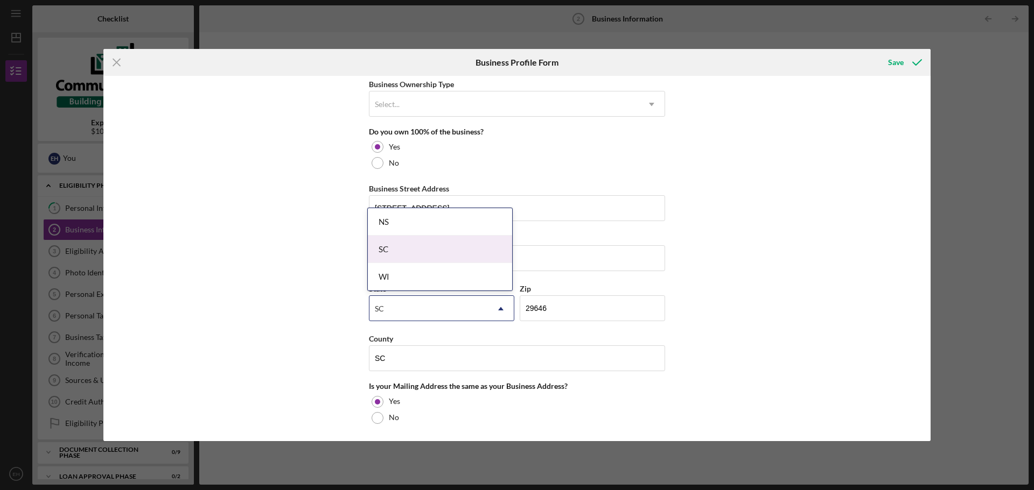
click at [388, 249] on div "SC" at bounding box center [440, 249] width 144 height 27
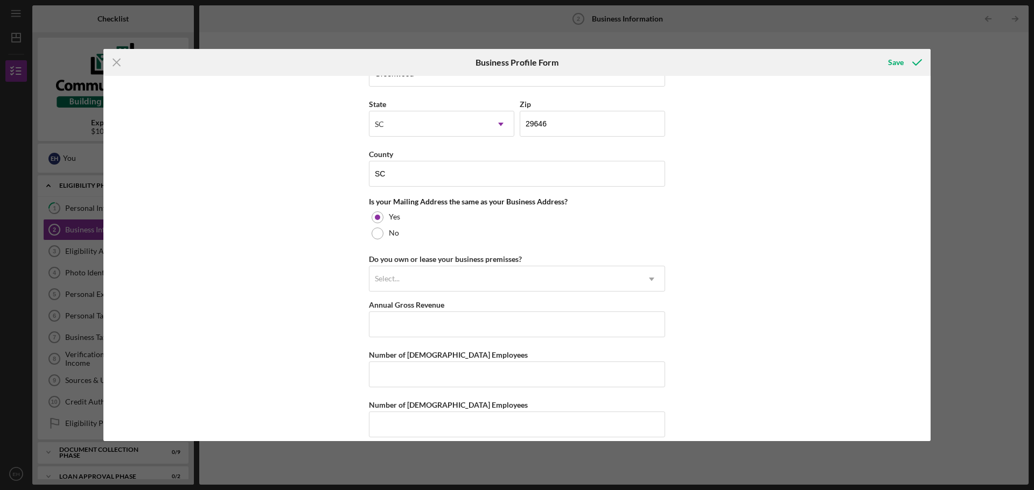
scroll to position [735, 0]
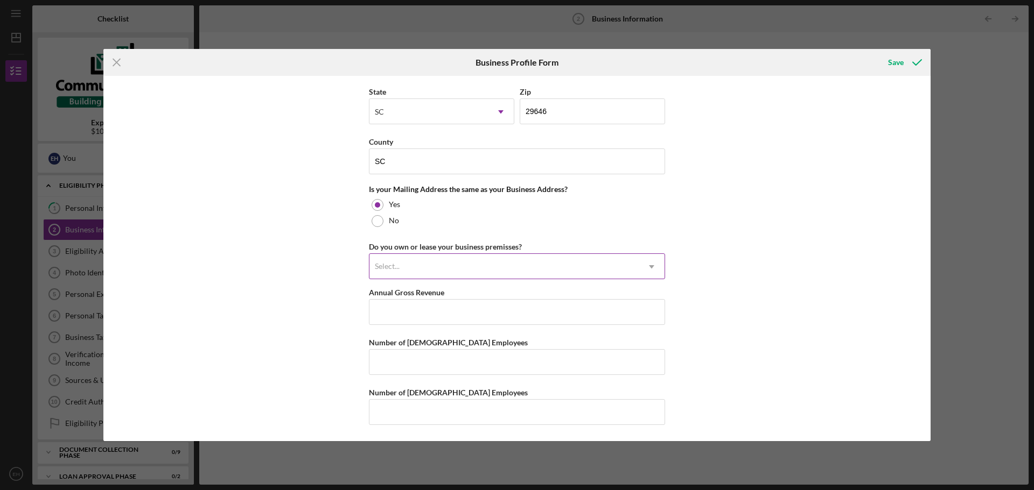
click at [532, 262] on div "Select..." at bounding box center [503, 267] width 269 height 25
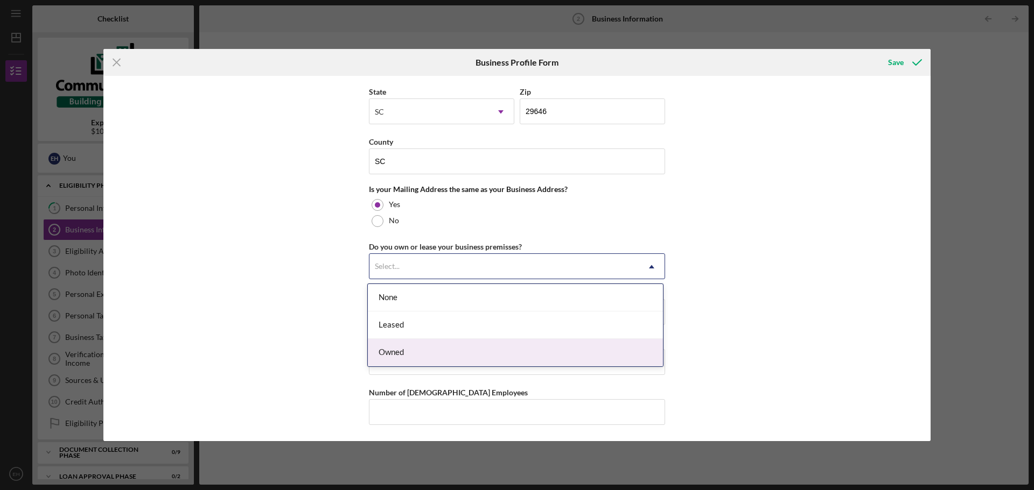
click at [479, 349] on div "Owned" at bounding box center [515, 352] width 295 height 27
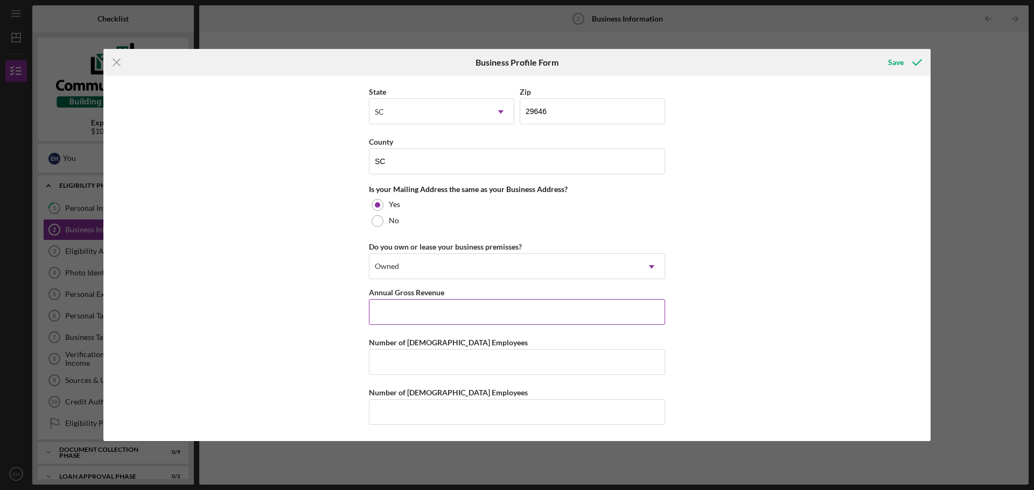
click at [466, 308] on input "Annual Gross Revenue" at bounding box center [517, 312] width 296 height 26
type input "$385,000"
click at [445, 364] on input "Number of [DEMOGRAPHIC_DATA] Employees" at bounding box center [517, 362] width 296 height 26
type input "1"
click at [892, 60] on div "Save" at bounding box center [896, 63] width 16 height 22
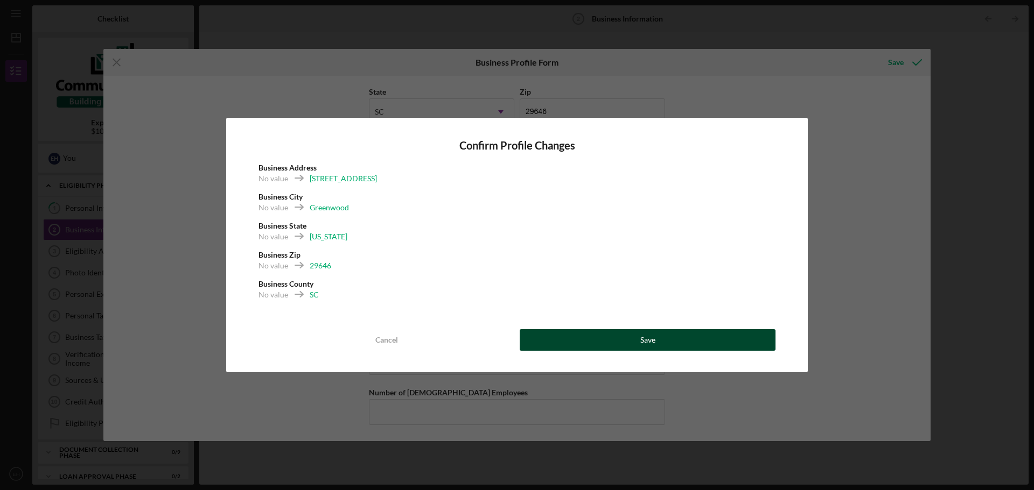
click at [606, 339] on button "Save" at bounding box center [647, 340] width 256 height 22
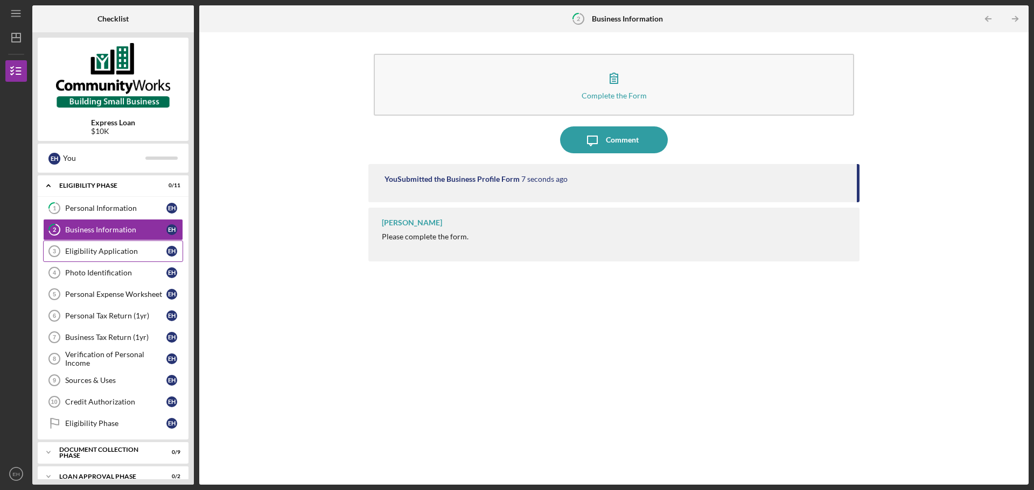
click at [109, 256] on div "Eligibility Application" at bounding box center [115, 251] width 101 height 9
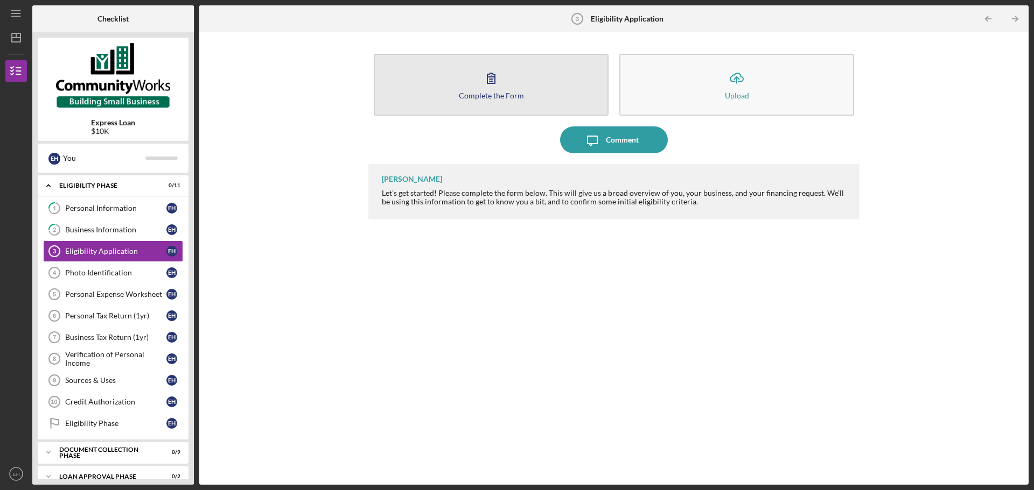
click at [486, 81] on icon "button" at bounding box center [490, 78] width 27 height 27
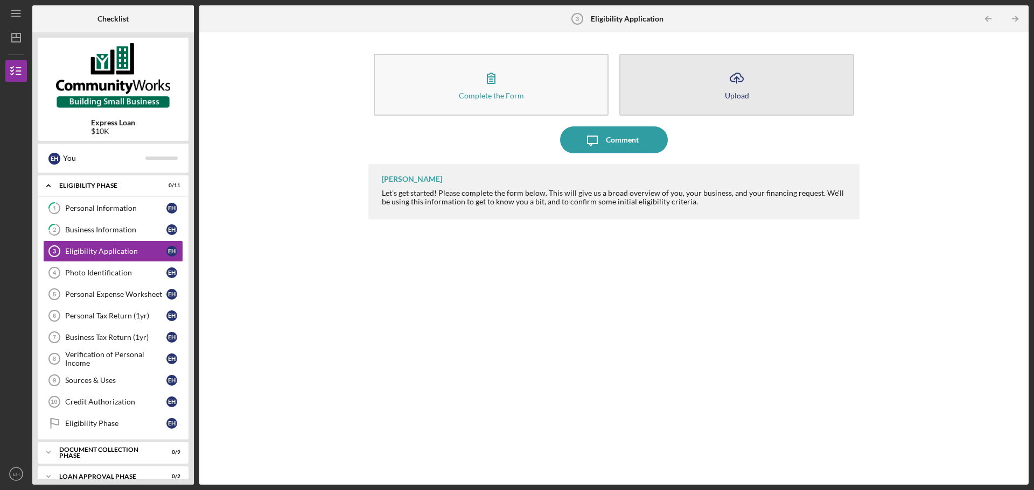
click at [756, 100] on button "Icon/Upload Upload" at bounding box center [736, 85] width 235 height 62
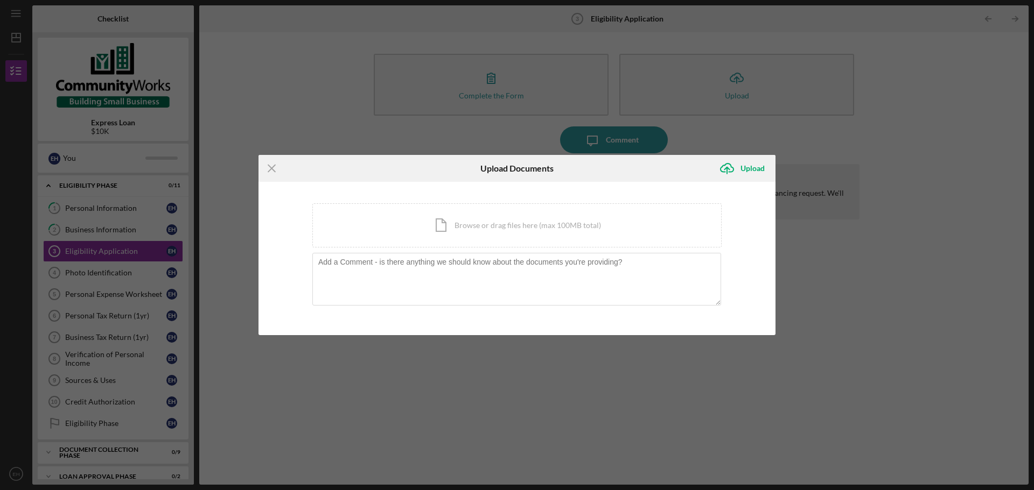
click at [730, 129] on div "Icon/Menu Close Upload Documents Icon/Upload Upload You're uploading documents …" at bounding box center [517, 245] width 1034 height 490
click at [278, 168] on icon "Icon/Menu Close" at bounding box center [271, 168] width 27 height 27
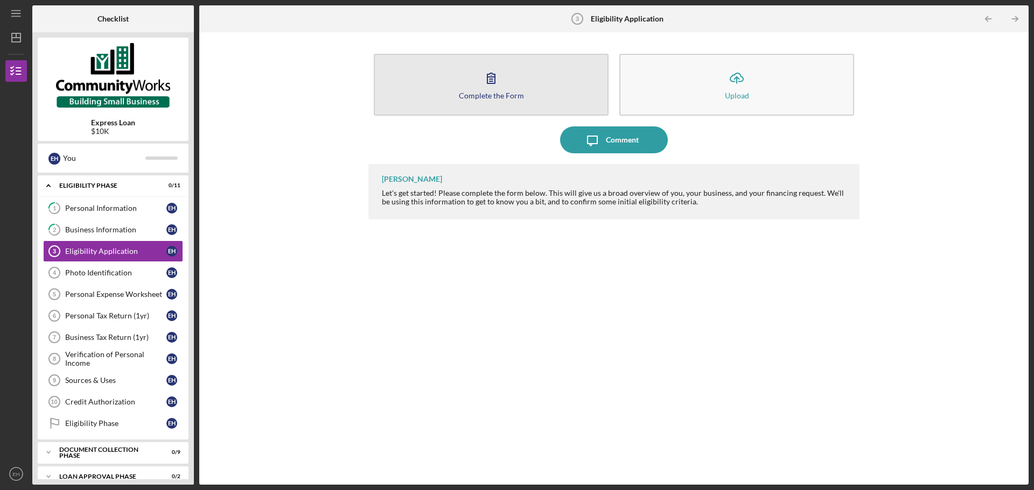
click at [496, 101] on button "Complete the Form Form" at bounding box center [491, 85] width 235 height 62
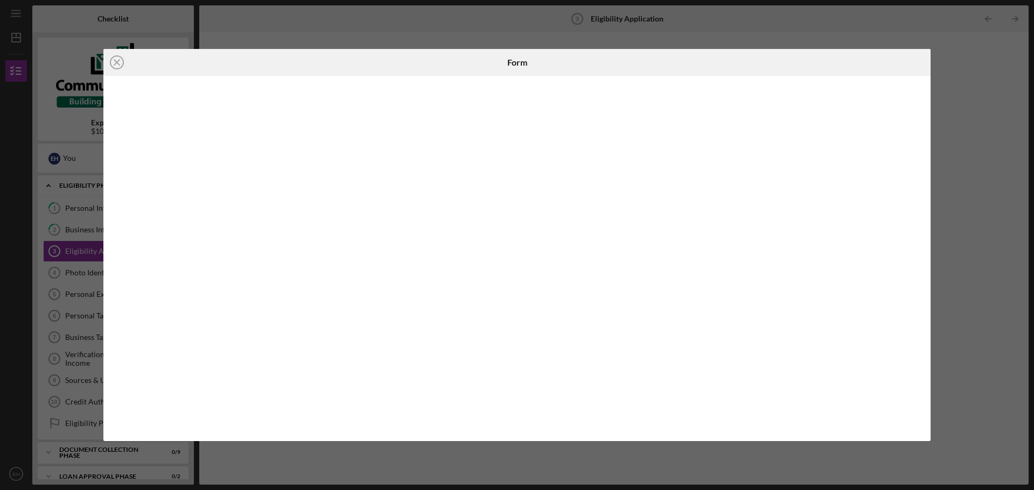
click at [330, 465] on div "Icon/Close Form" at bounding box center [517, 245] width 1034 height 490
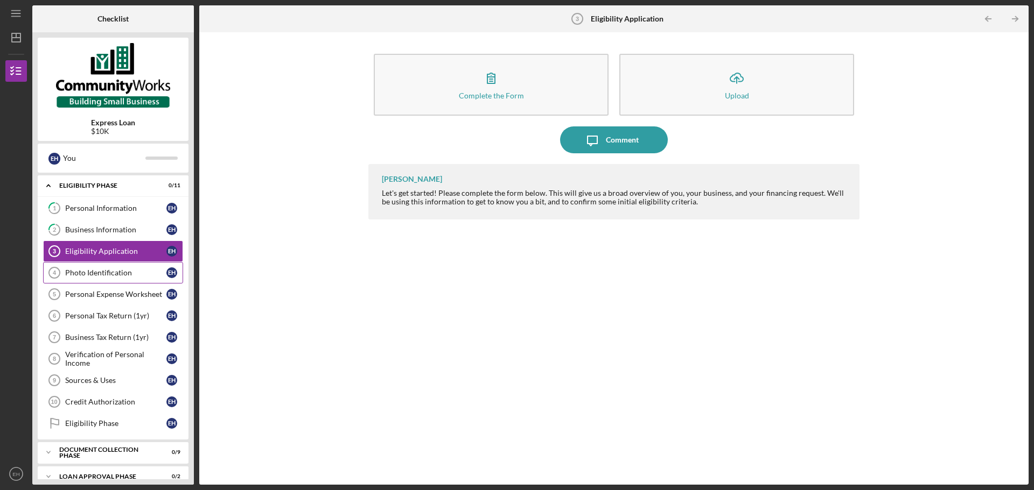
click at [130, 273] on div "Photo Identification" at bounding box center [115, 273] width 101 height 9
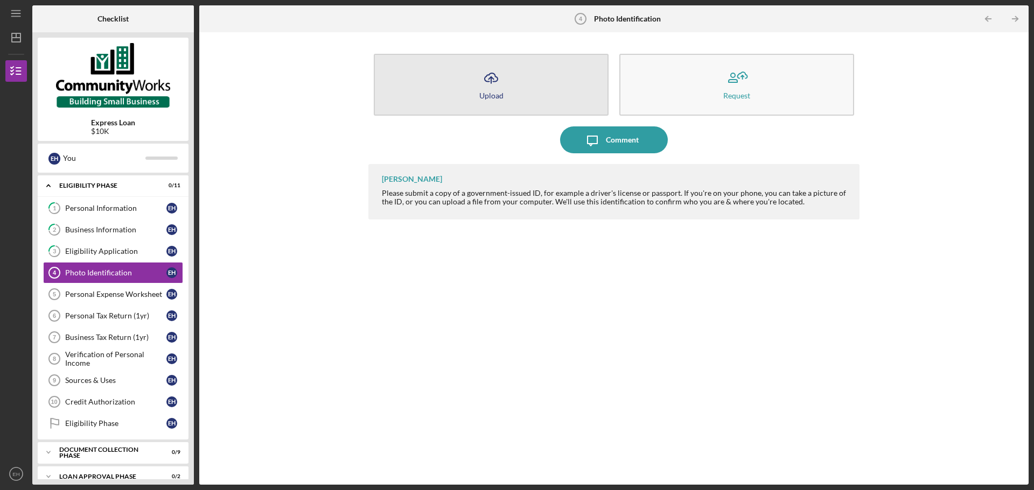
click at [500, 97] on div "Upload" at bounding box center [491, 96] width 24 height 8
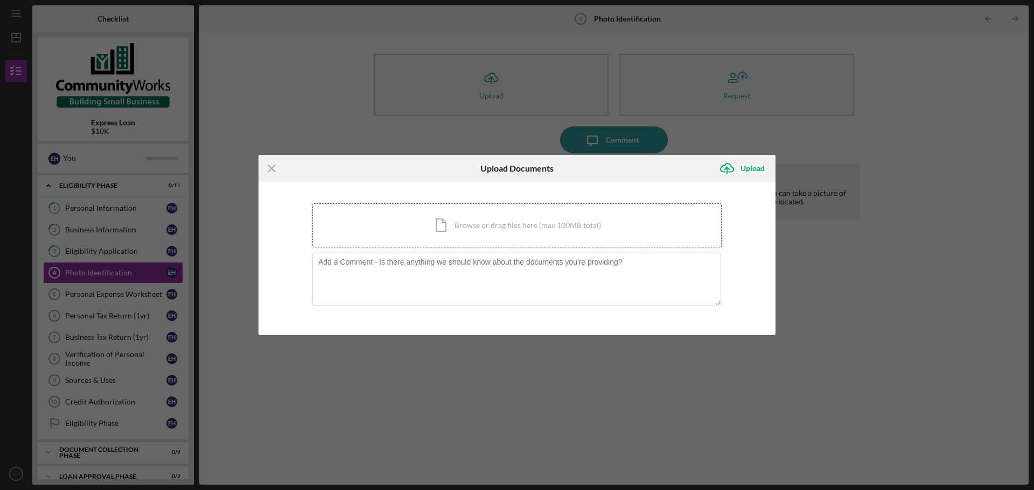
click at [484, 215] on div "Icon/Document Browse or drag files here (max 100MB total) Tap to choose files o…" at bounding box center [516, 225] width 409 height 44
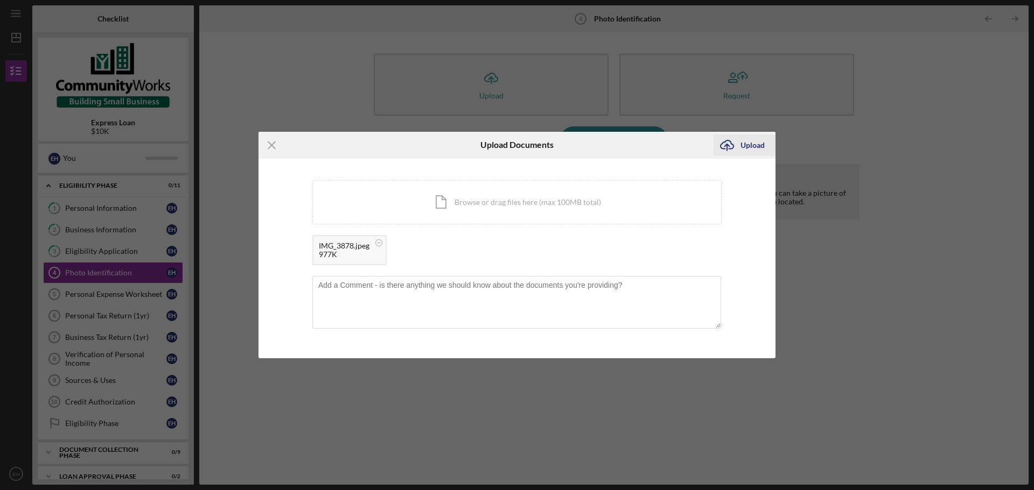
click at [751, 147] on div "Upload" at bounding box center [752, 146] width 24 height 22
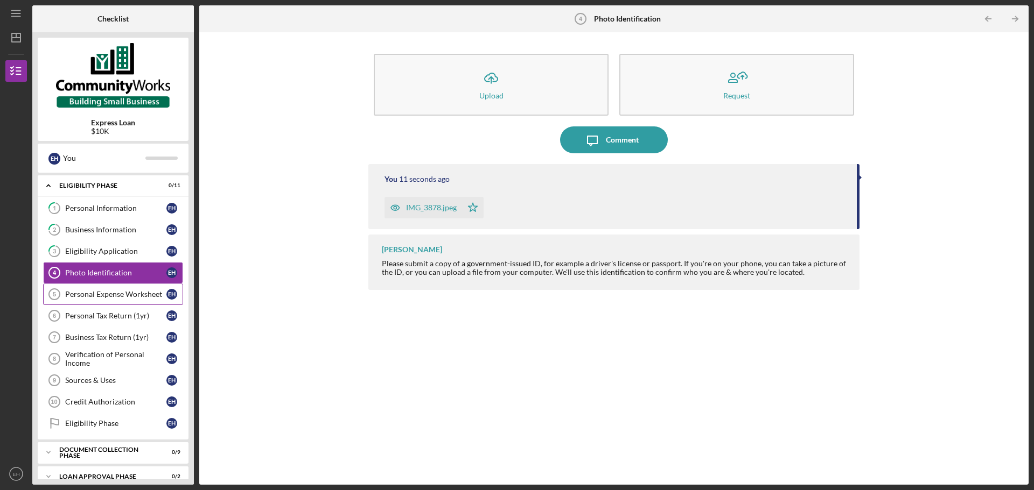
click at [117, 295] on div "Personal Expense Worksheet" at bounding box center [115, 294] width 101 height 9
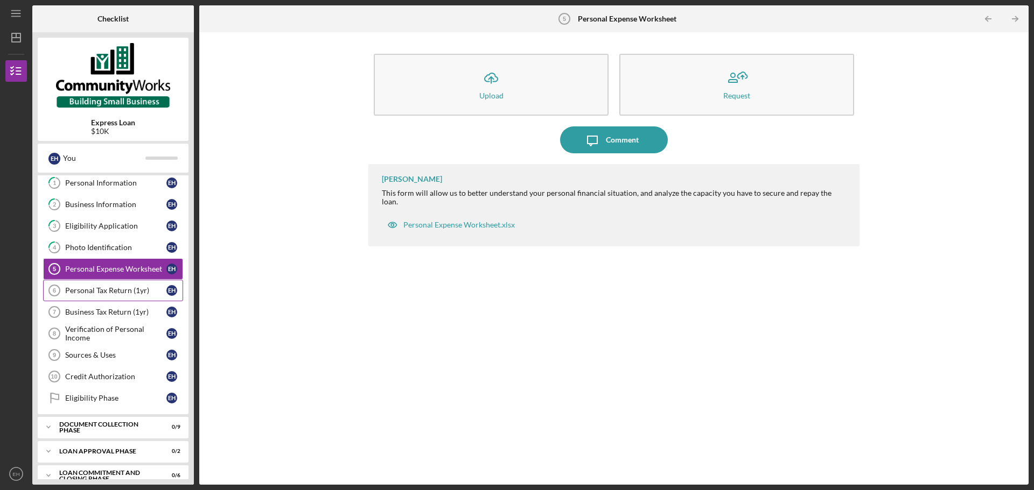
scroll to position [38, 0]
